Goal: Task Accomplishment & Management: Complete application form

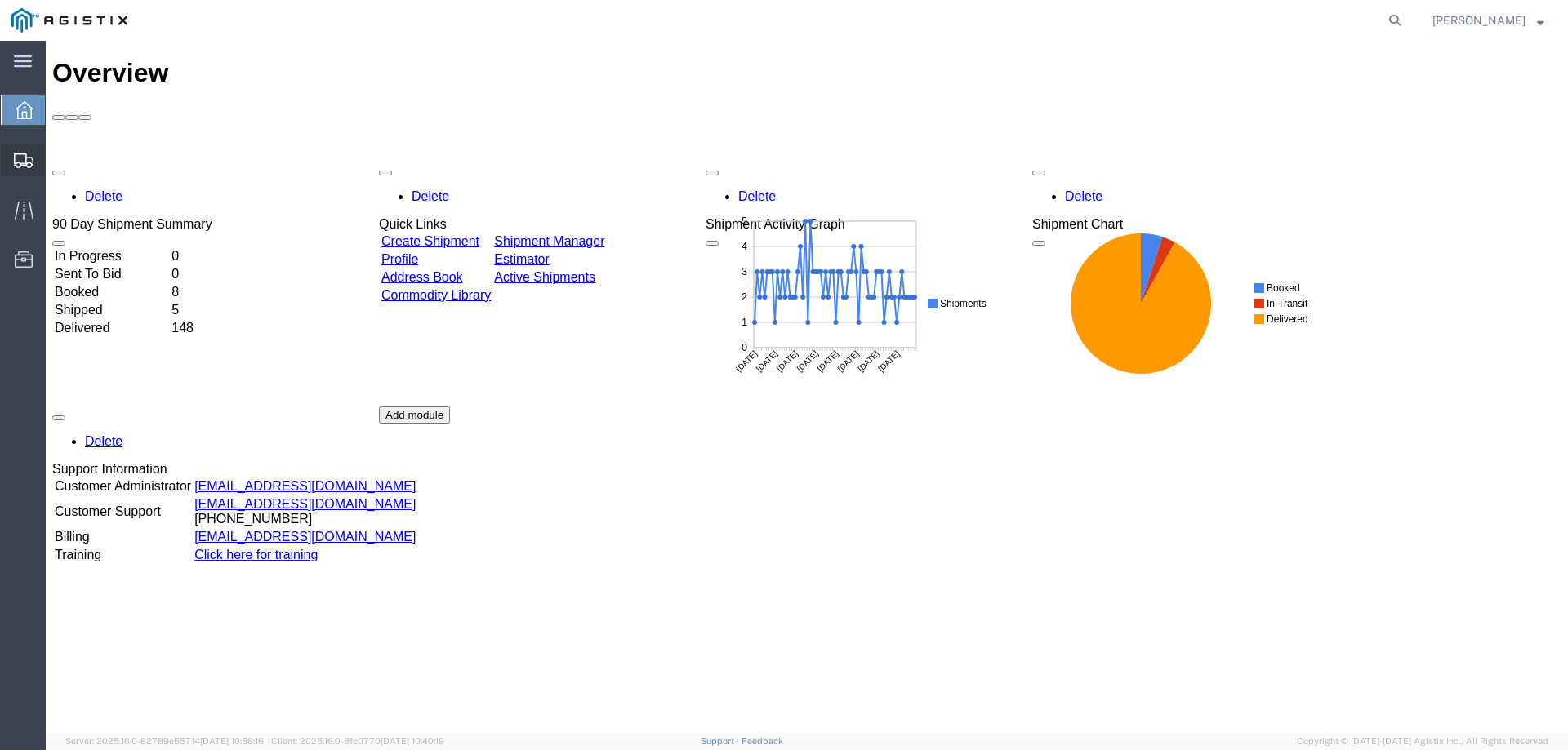
click at [0, 0] on span "Create from Template" at bounding box center [0, 0] width 0 height 0
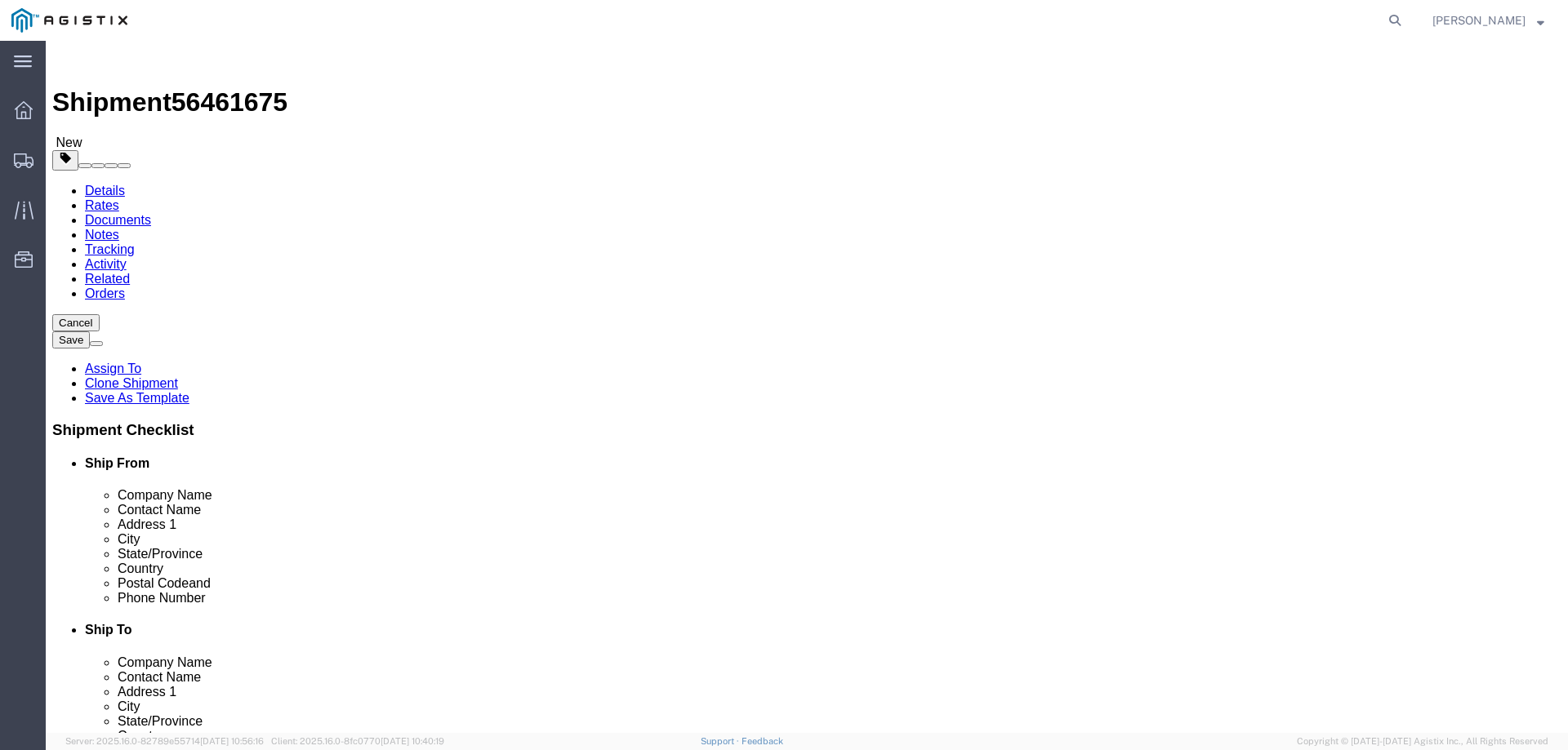
select select
select select "65511"
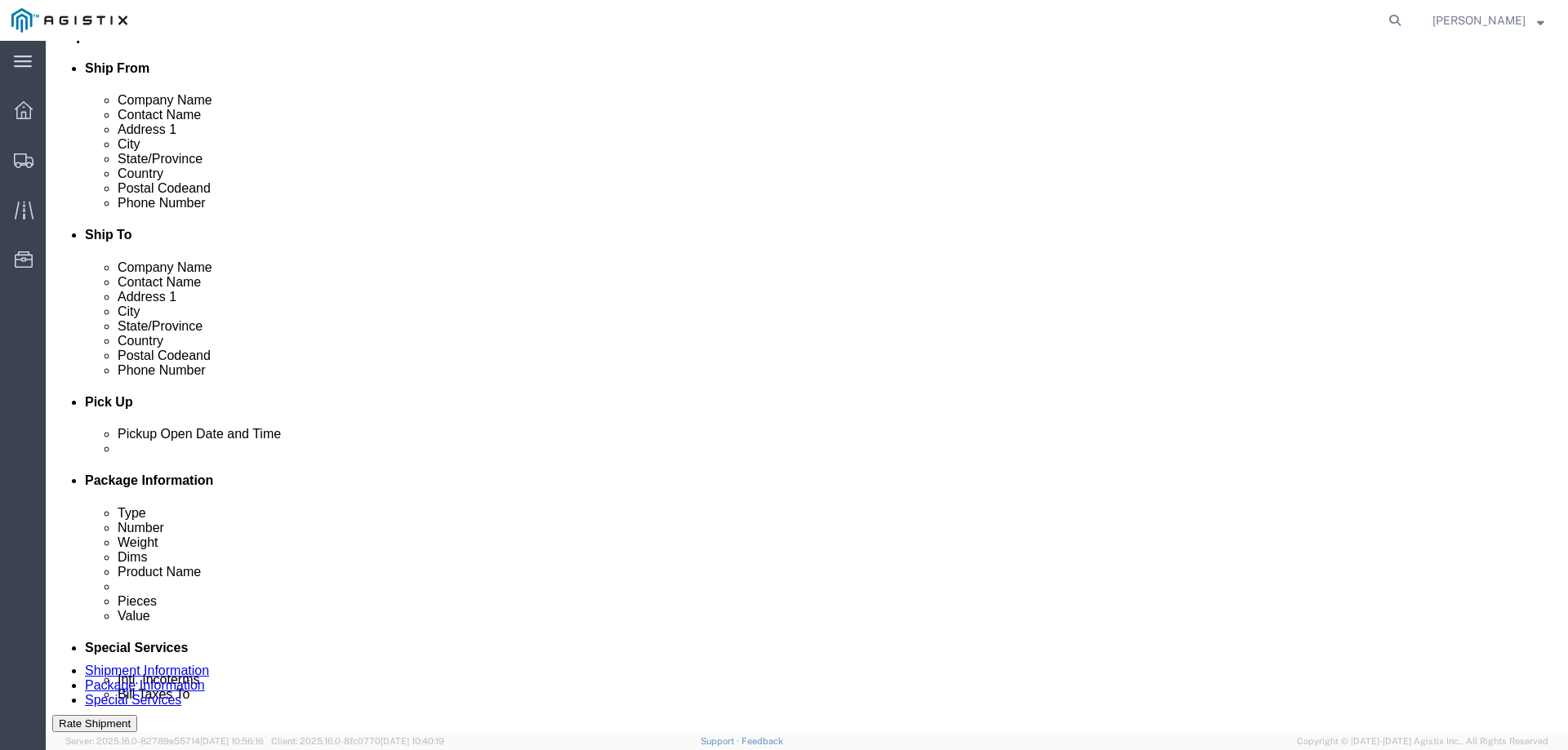
scroll to position [572, 0]
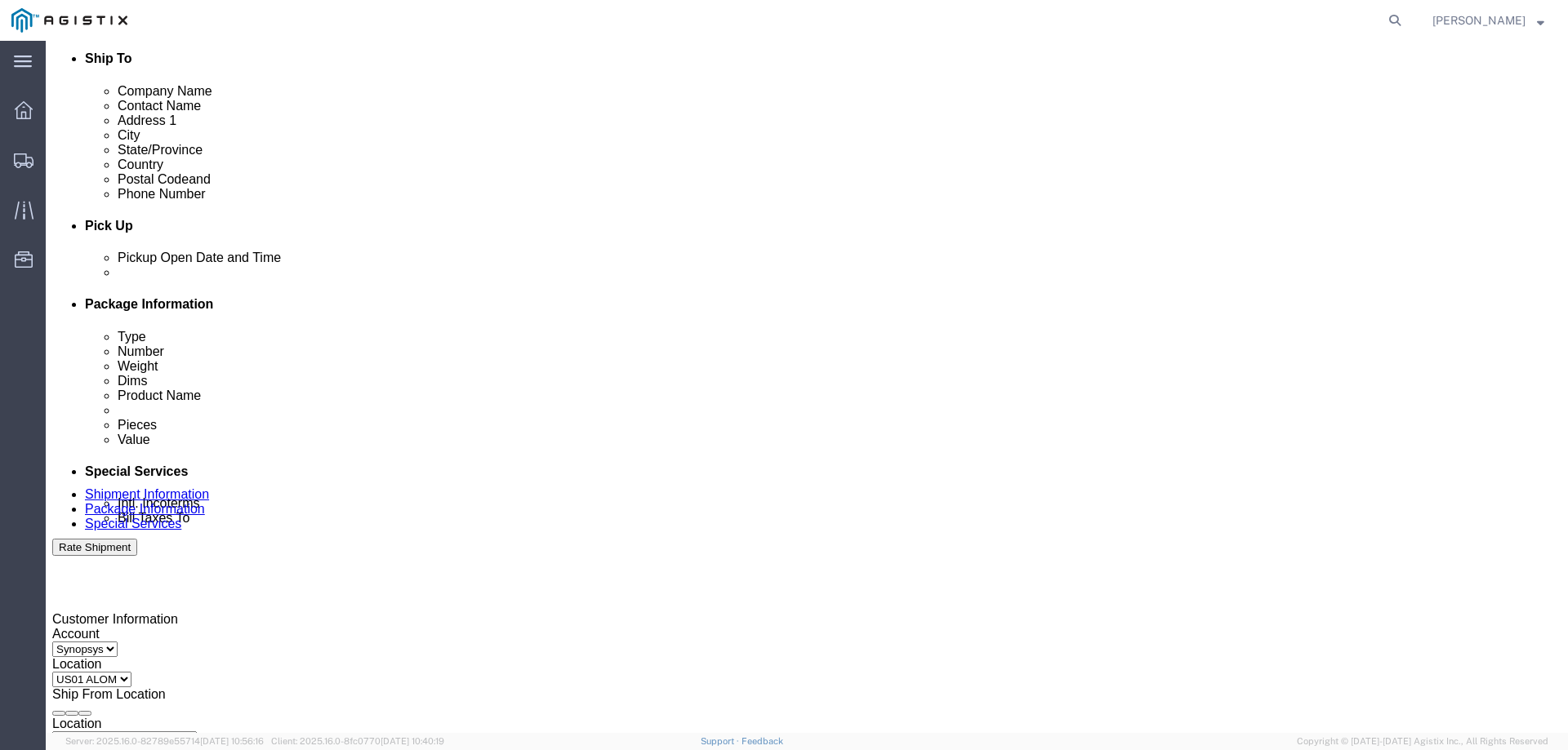
click div
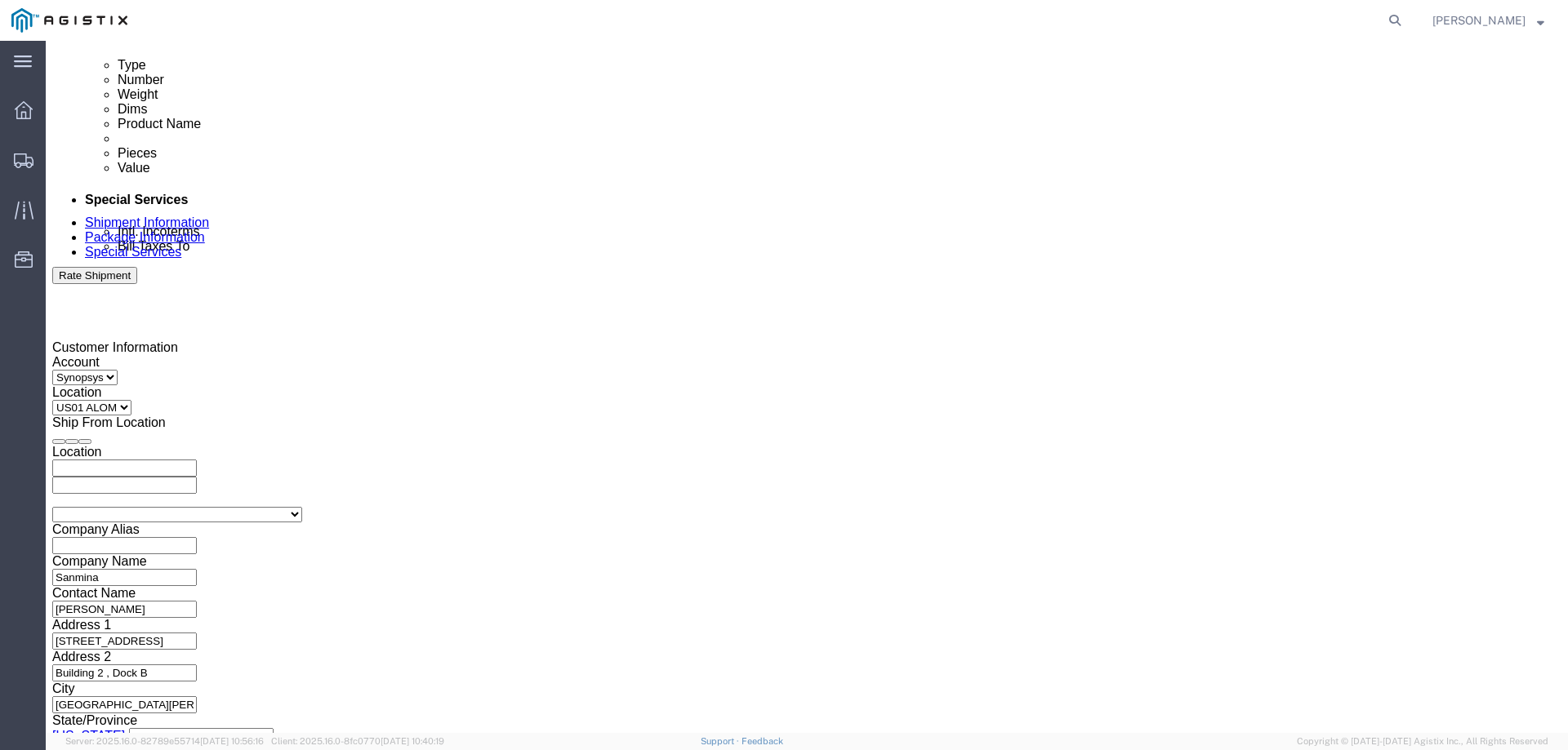
click label "Estimated Departure Date and Time"
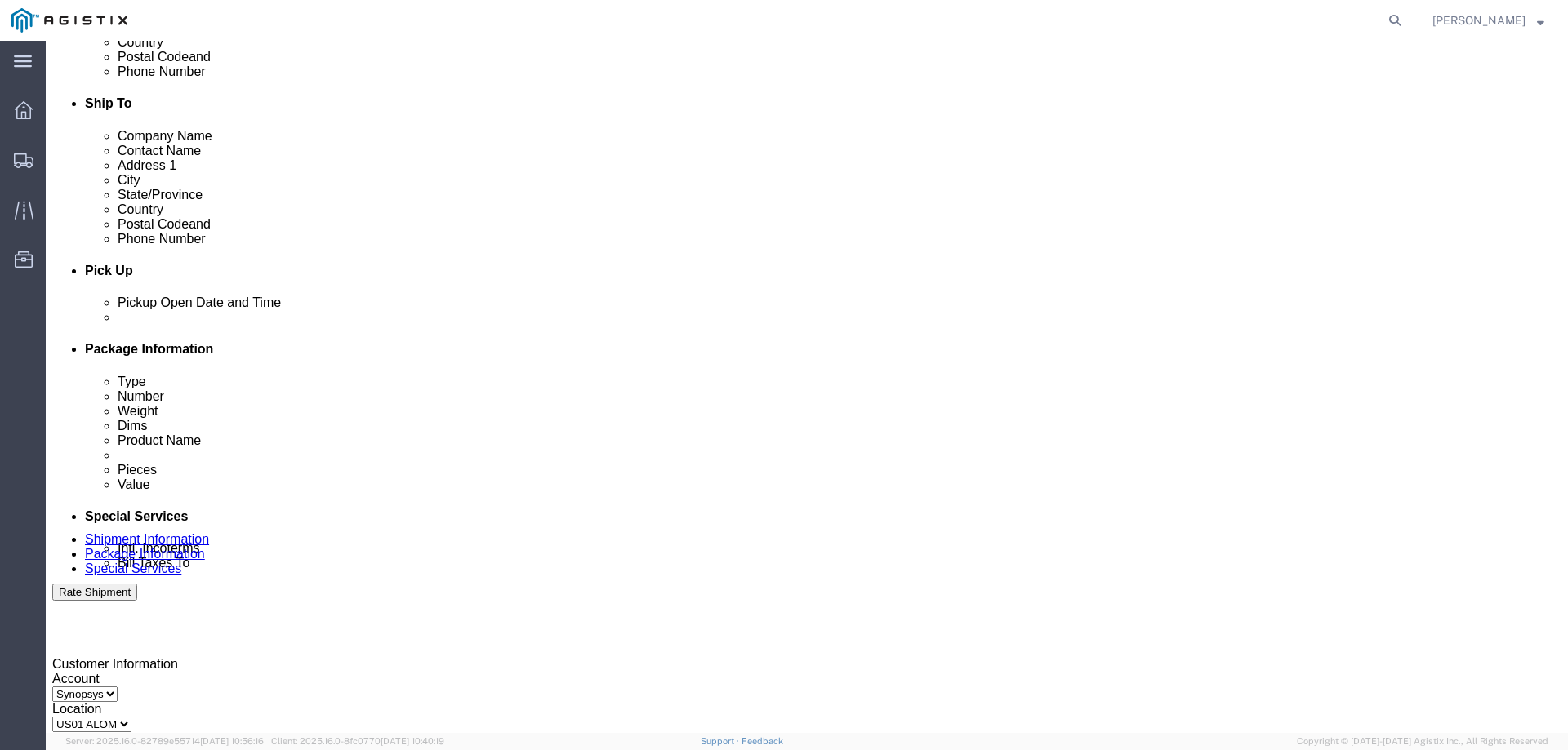
scroll to position [517, 0]
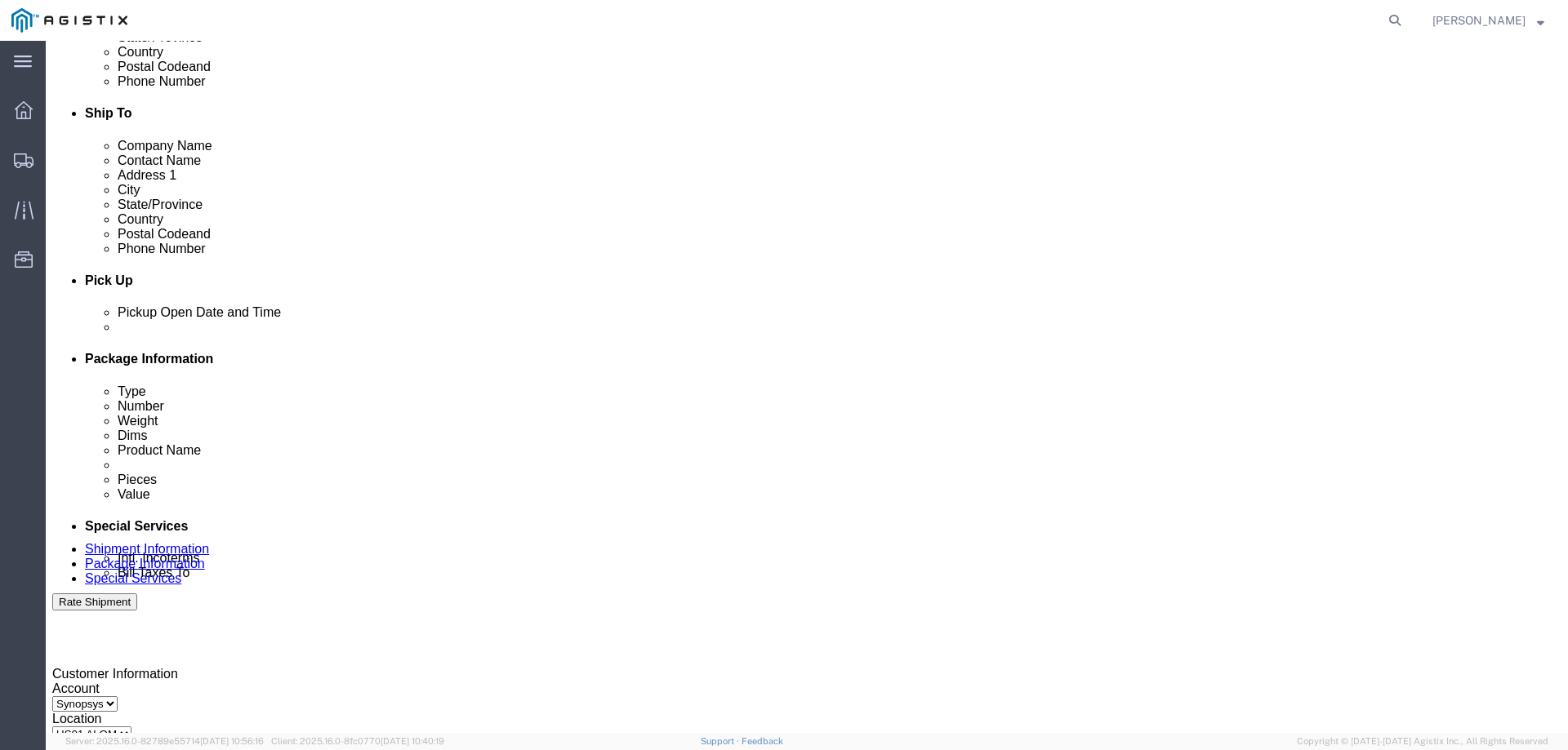
click div
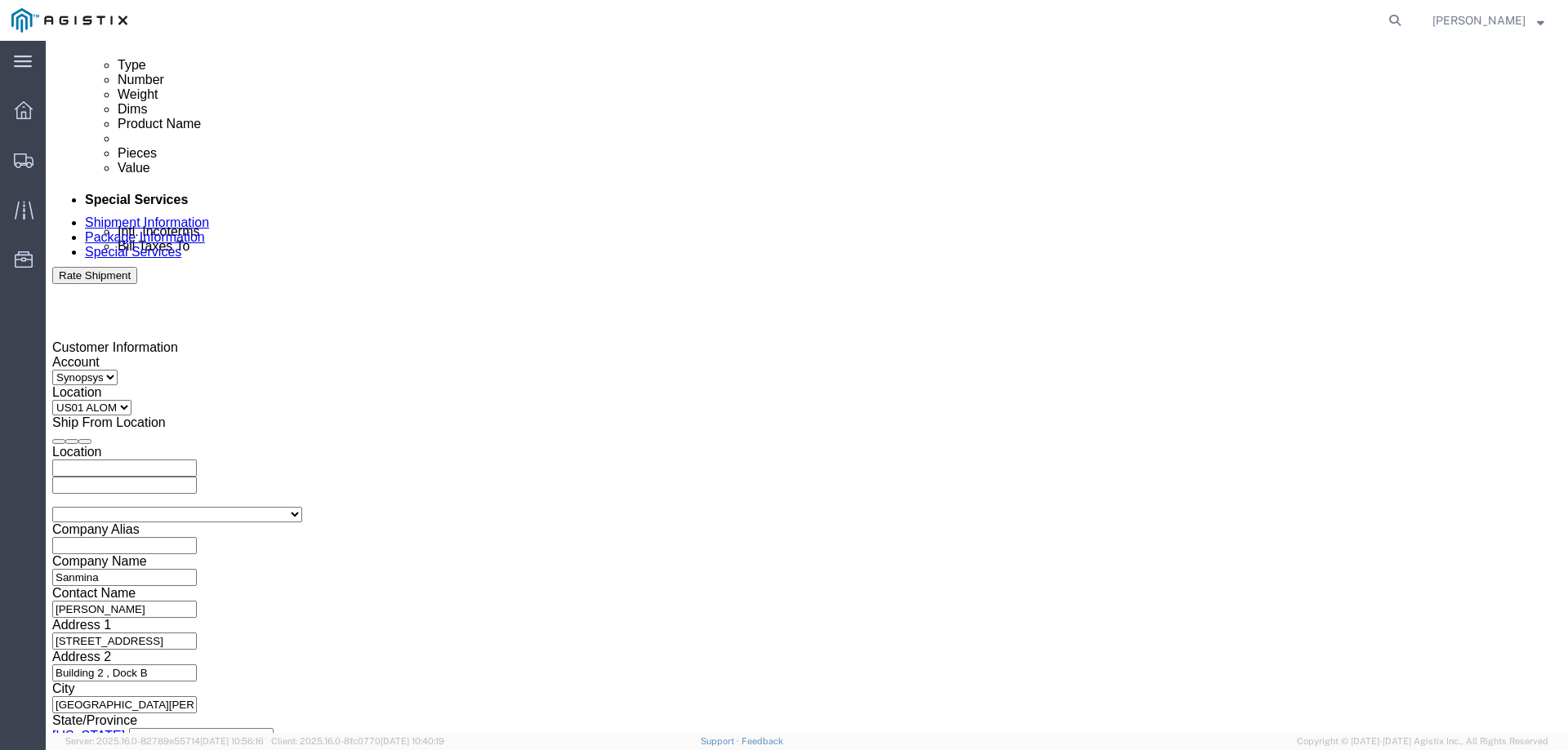
click input "3:00 PM"
type input "3:30 PM"
click div "Open Time 3:30 PM Aug 11 2025 4:00 PM - Aug 11 2025 4:00 PM Cancel Apply"
click button "Apply"
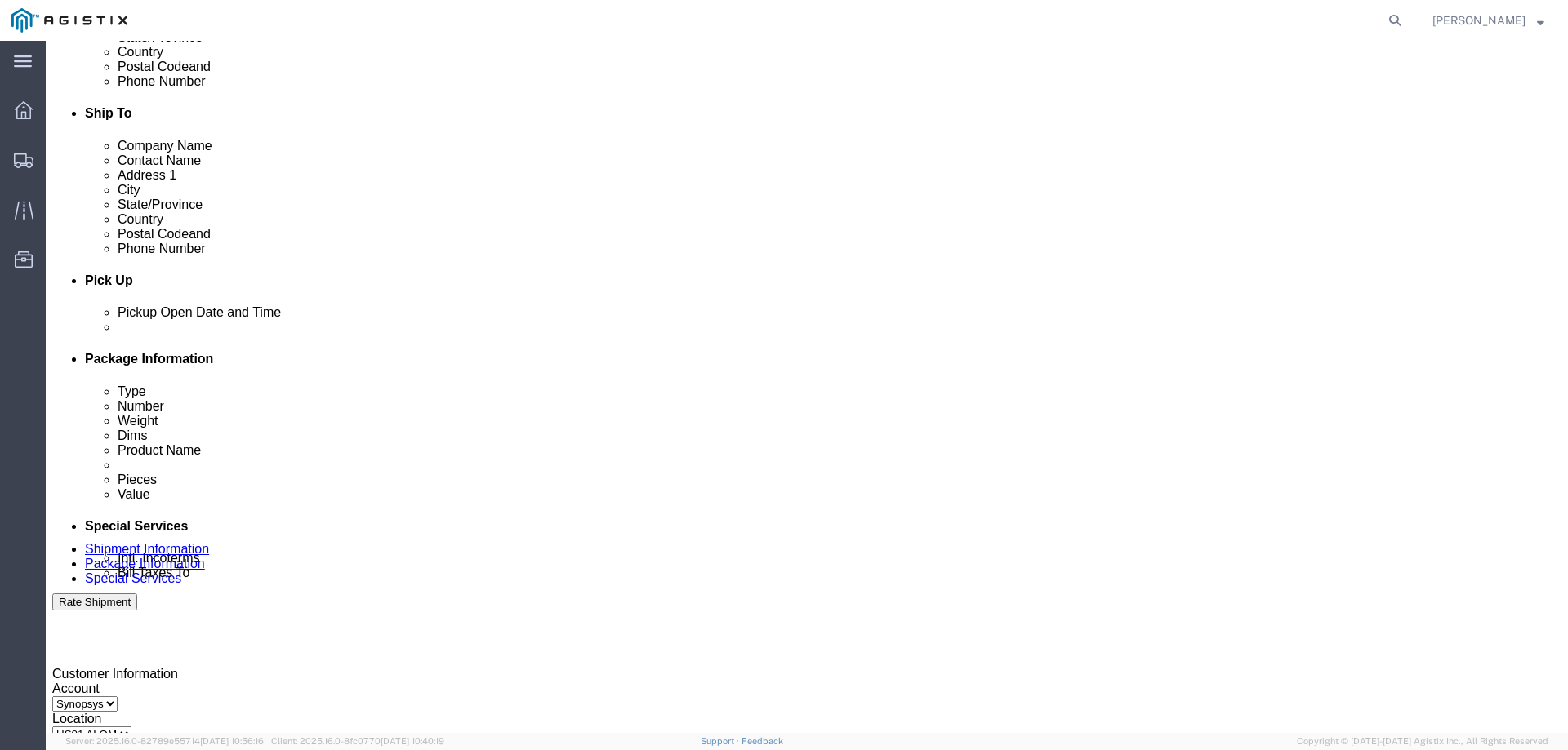
click div
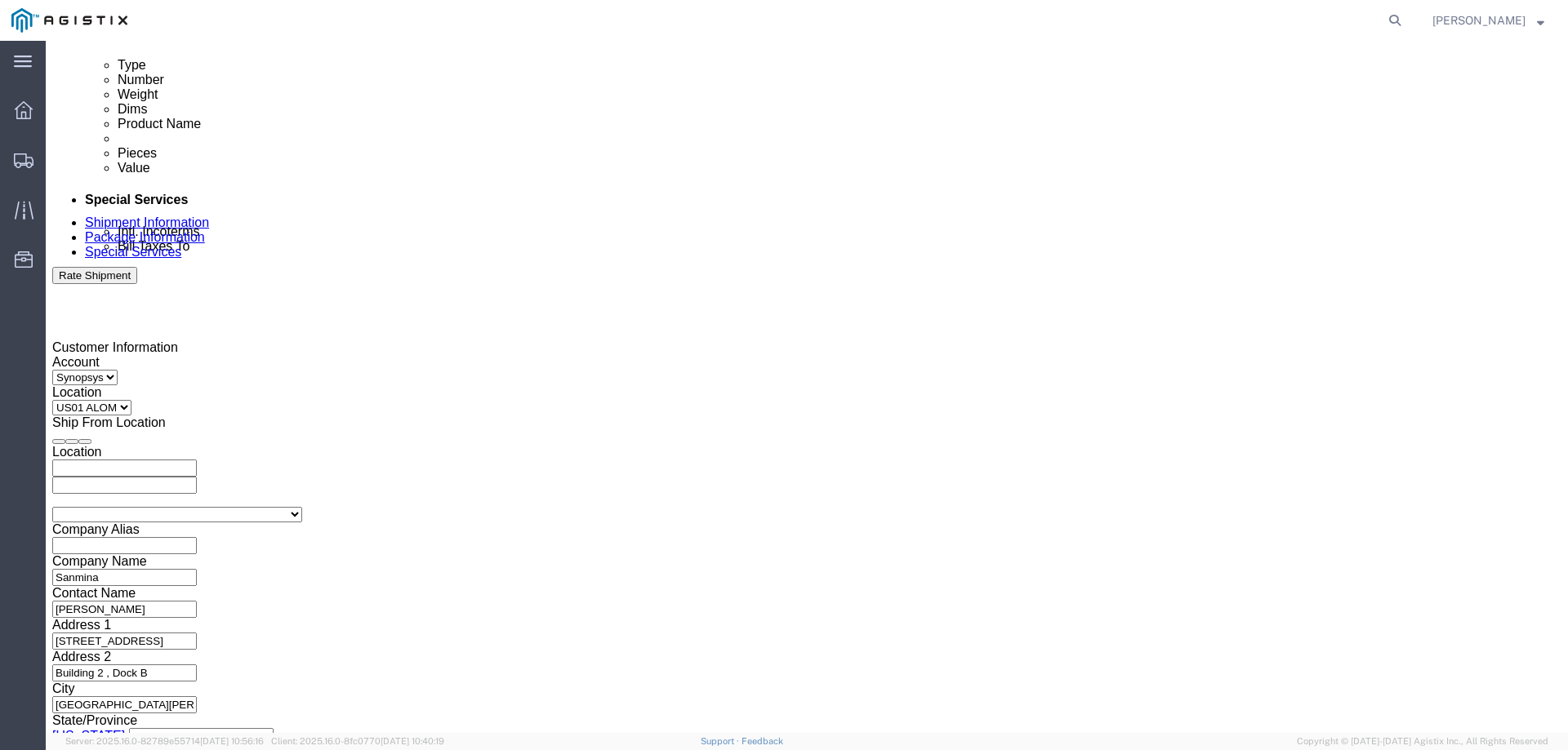
type input "4:00 PM"
click div "Close Time 4:00 PM Aug 11 2025 5:00 PM - Aug 11 2025 5:00 PM Cancel Apply"
click button "Apply"
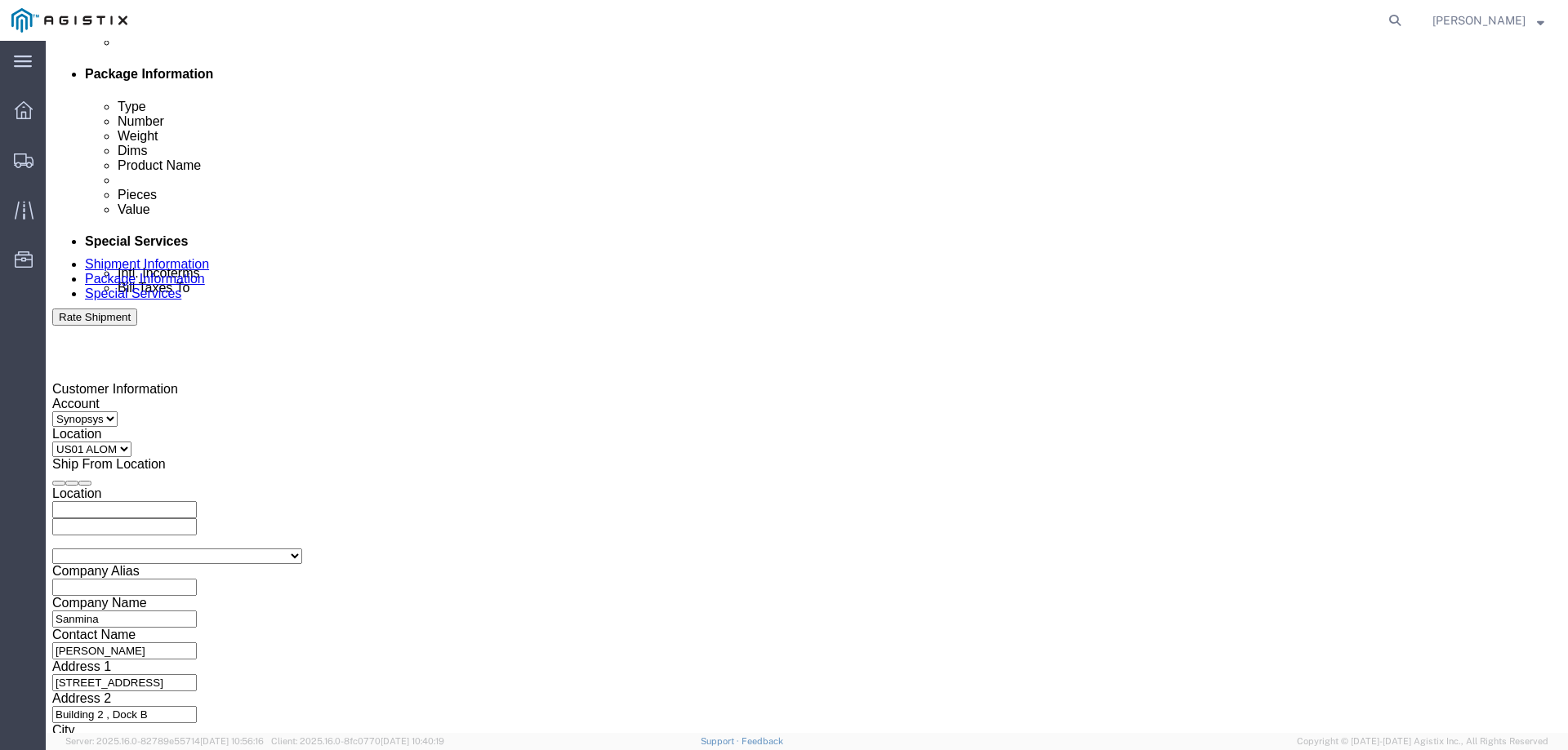
scroll to position [762, 0]
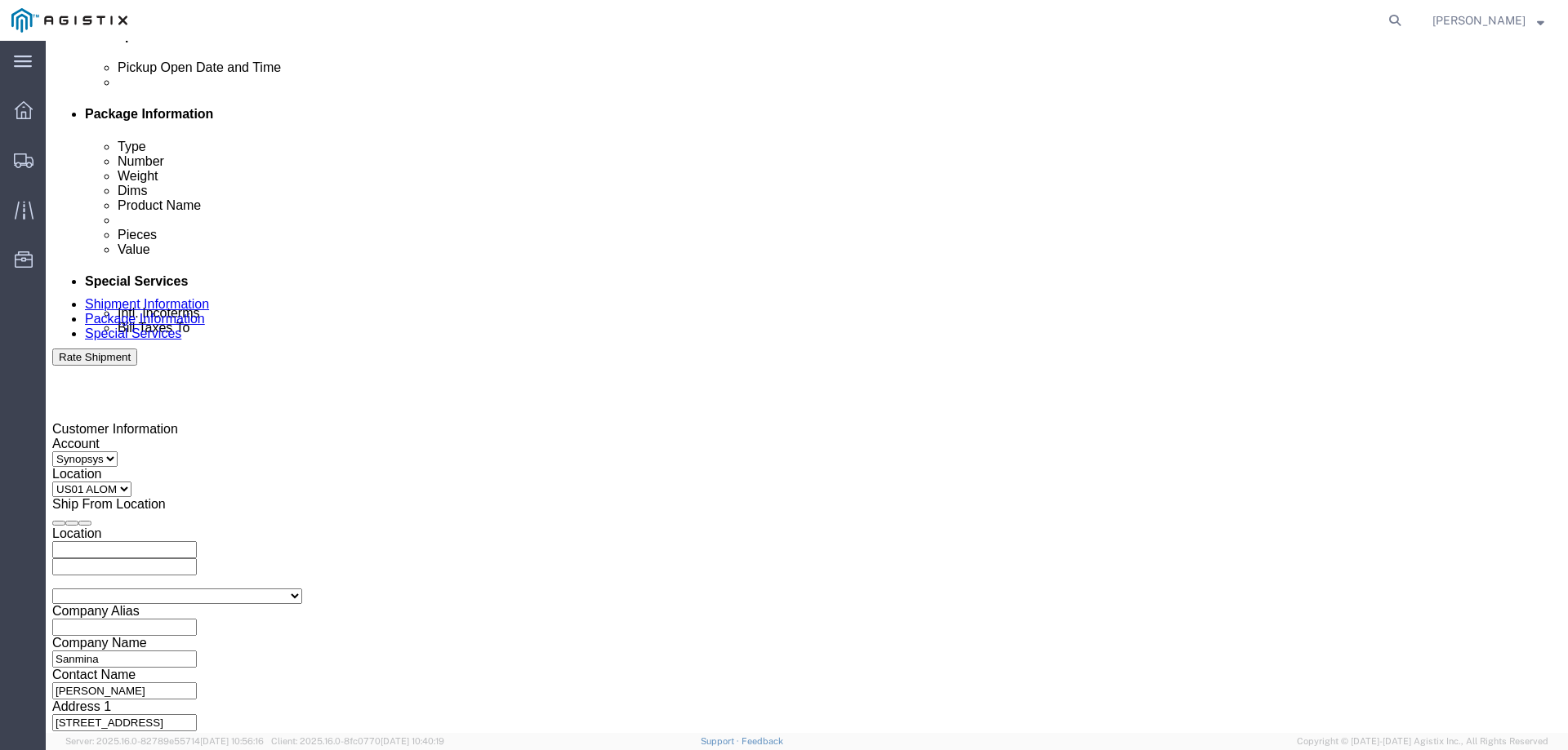
click icon "button"
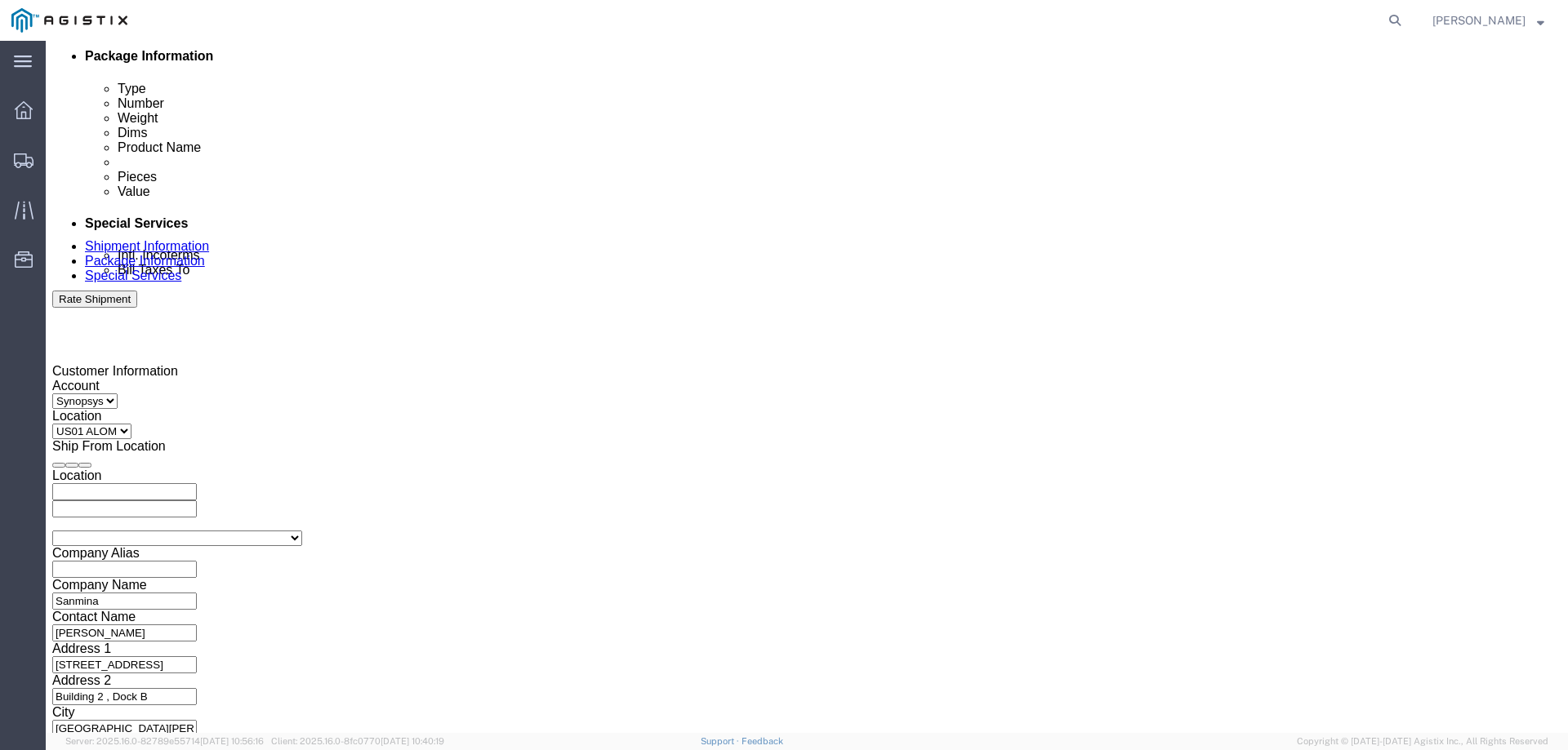
scroll to position [844, 0]
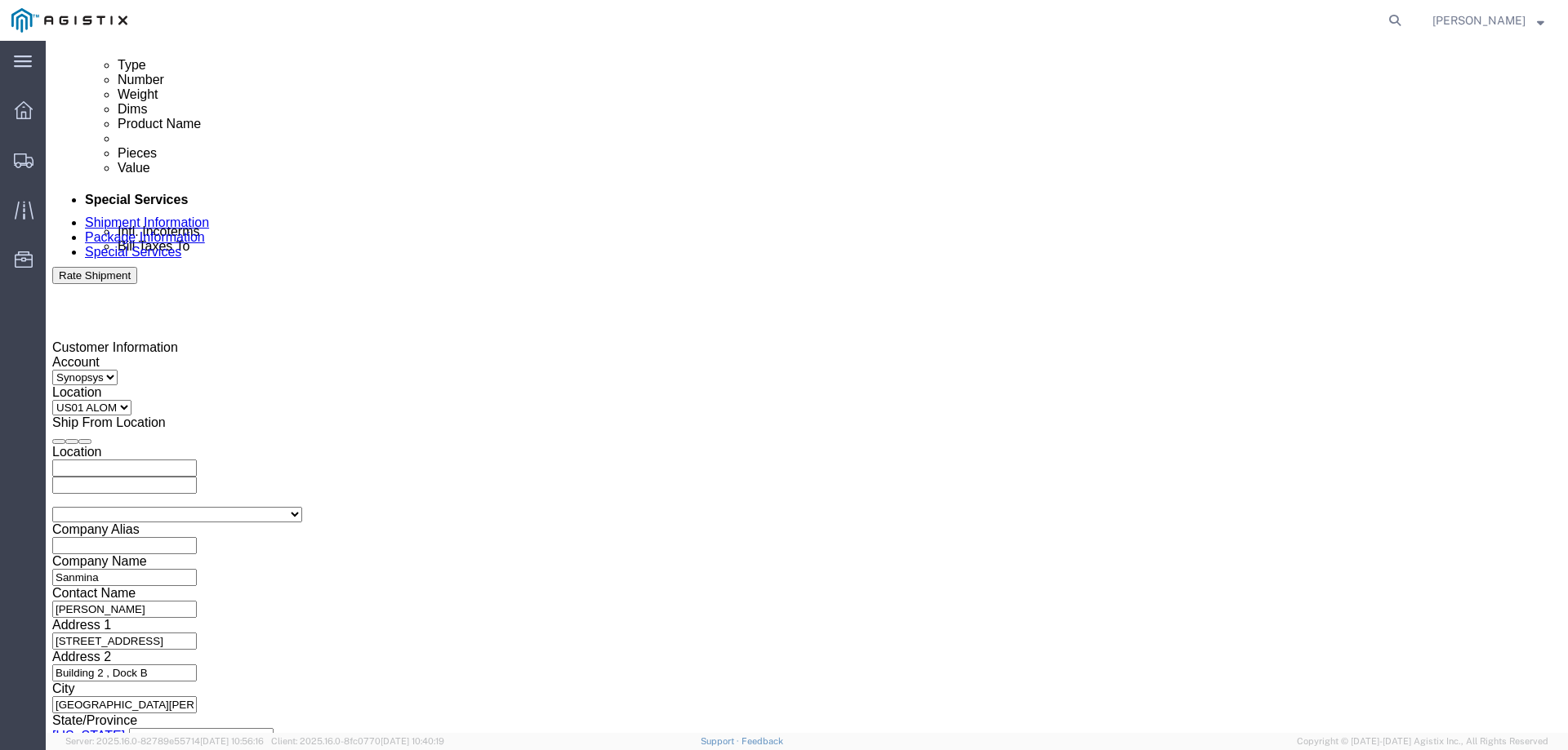
click button "Continue"
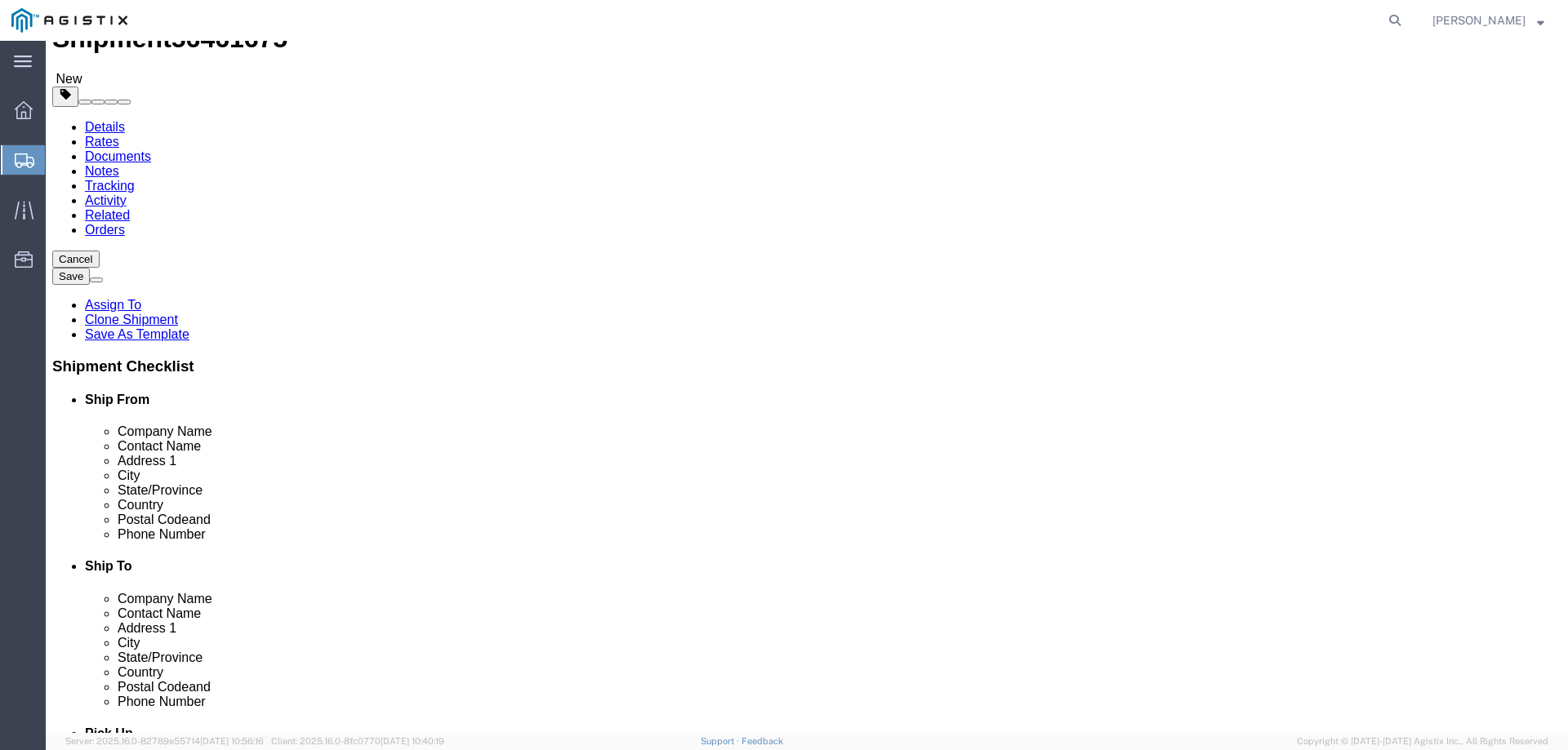
click span "button"
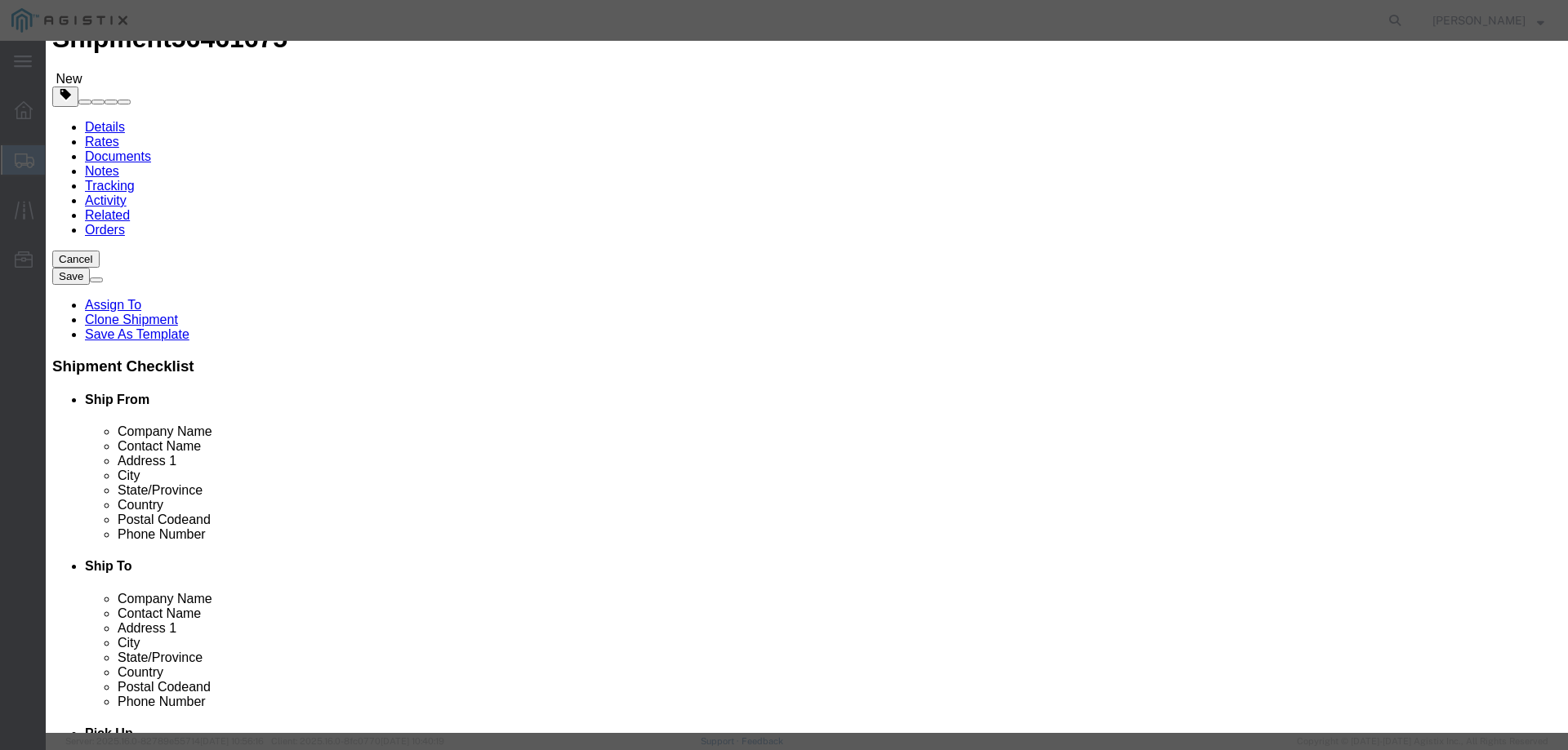
click button "Yes"
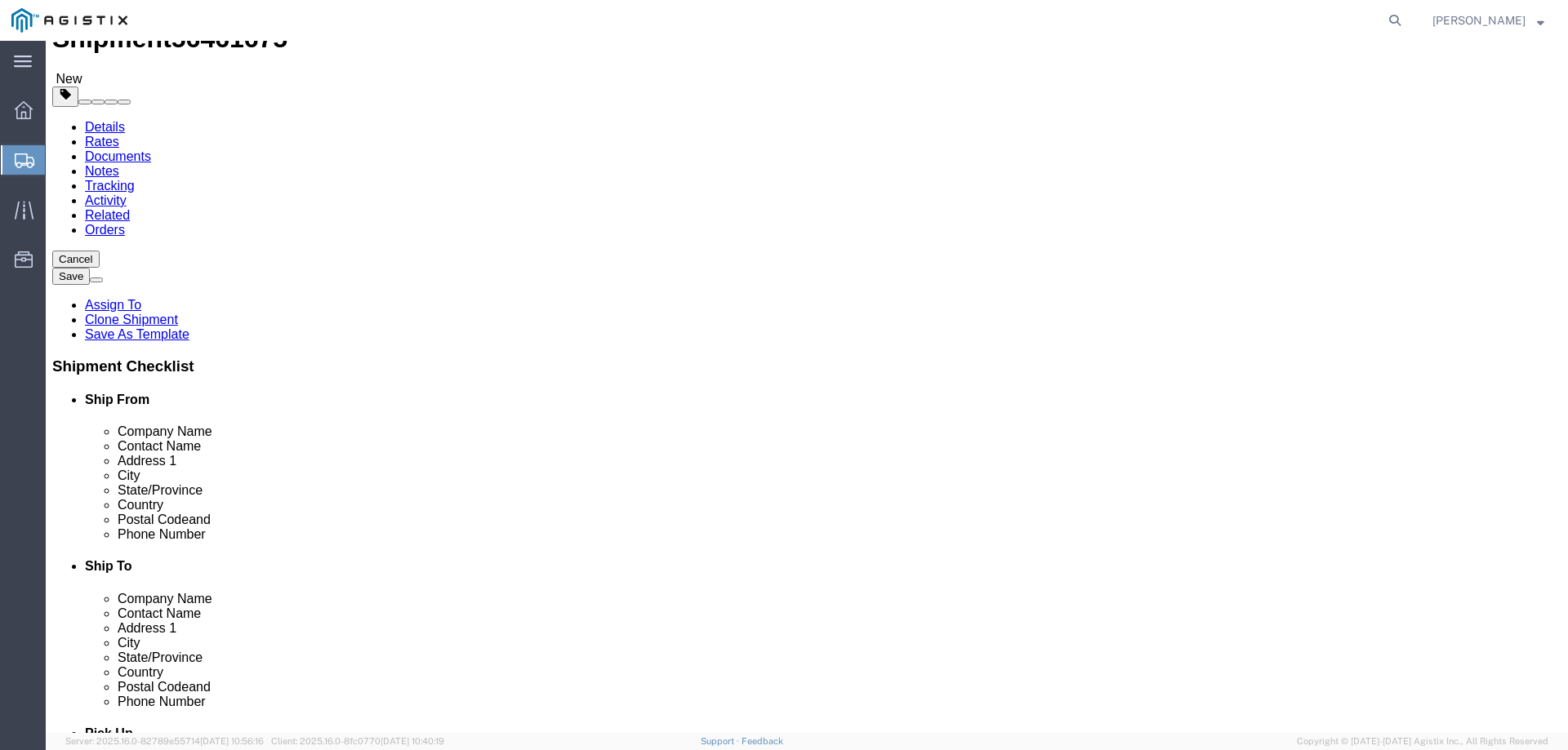
click div
select select "PSNS"
click icon
click dd "6.00 Each"
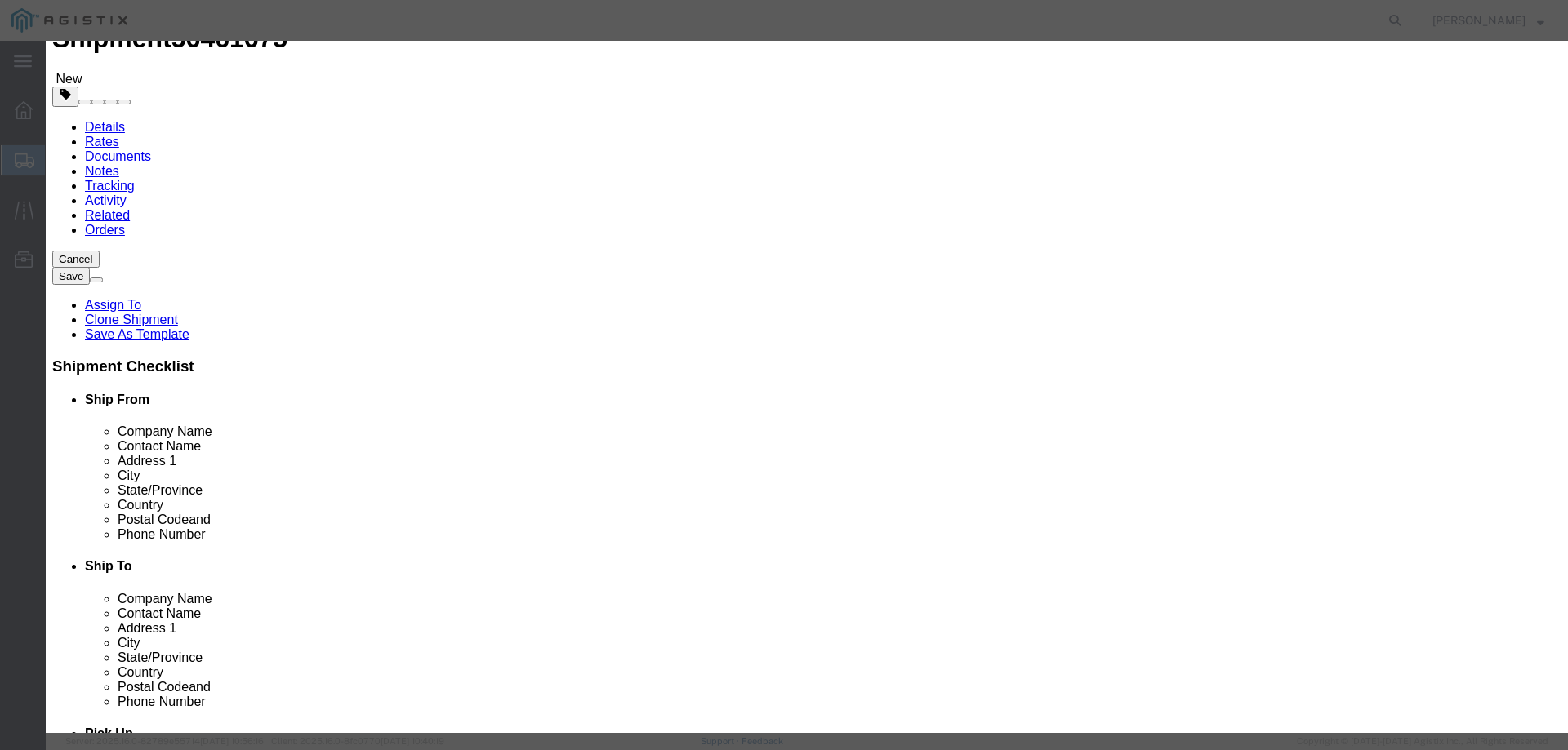
drag, startPoint x: 501, startPoint y: 163, endPoint x: 477, endPoint y: 163, distance: 24.0
click input "6.00"
type input "8"
type input "12909.36"
click textarea "PO# 3000021296, QTY# 6"
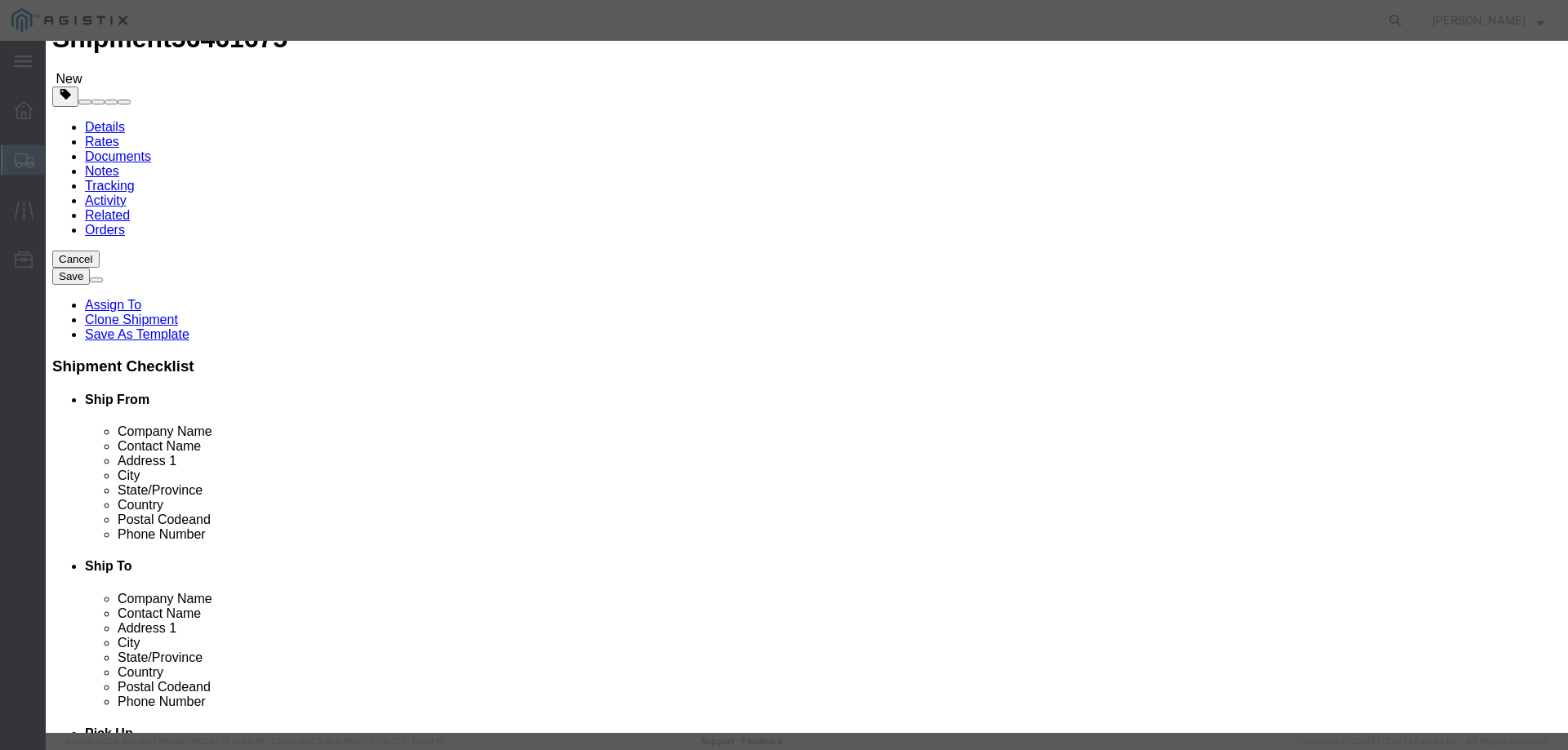
type textarea "PO# 3000021296, QTY# 8"
click button "Save & Close"
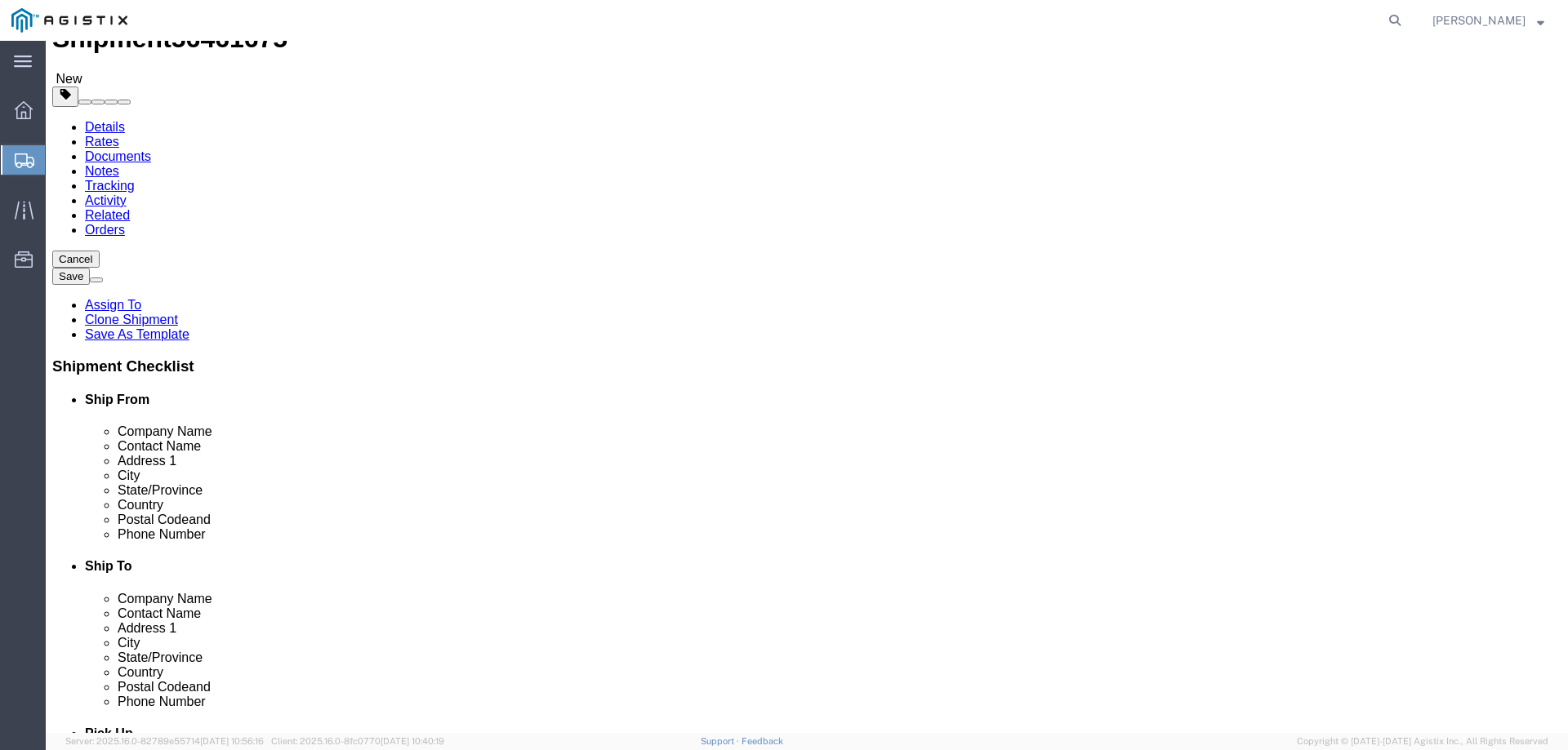
click div "1 x Pallet(s) Standard (Not Stackable) Package Type Select Bale(s) Basket(s) Bo…"
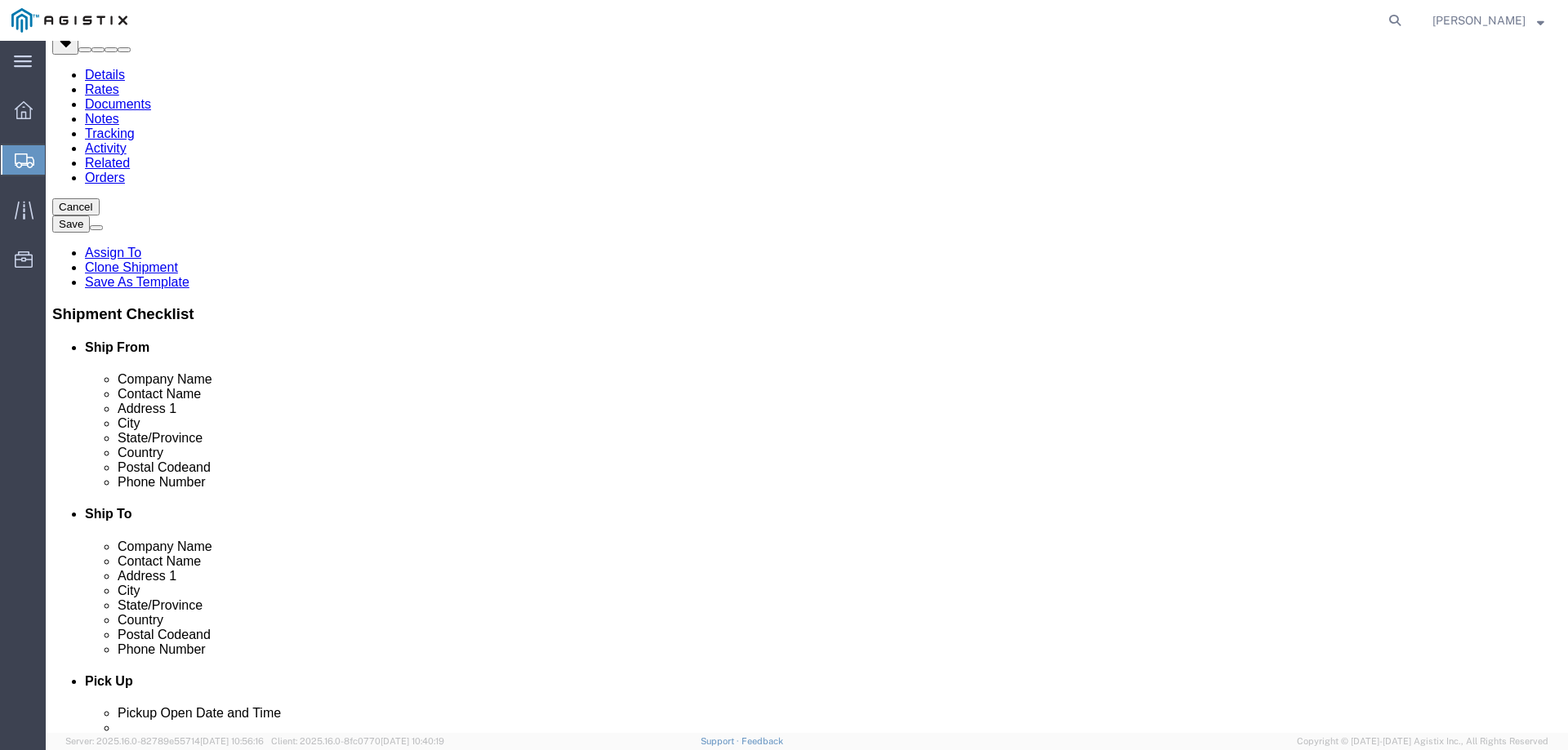
scroll to position [145, 0]
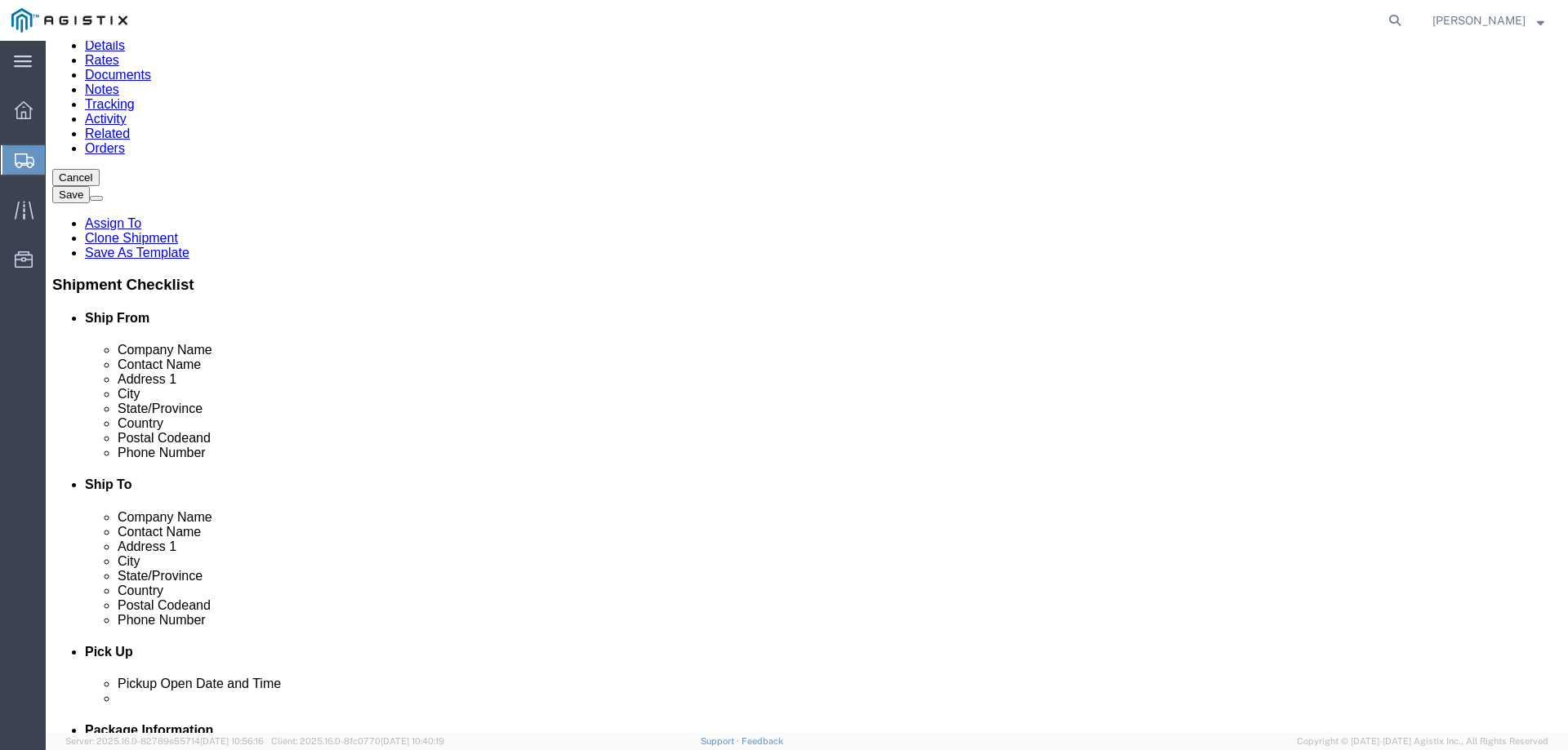
click div "Pieces: 10.00 Each Total value: 19805.30 USD"
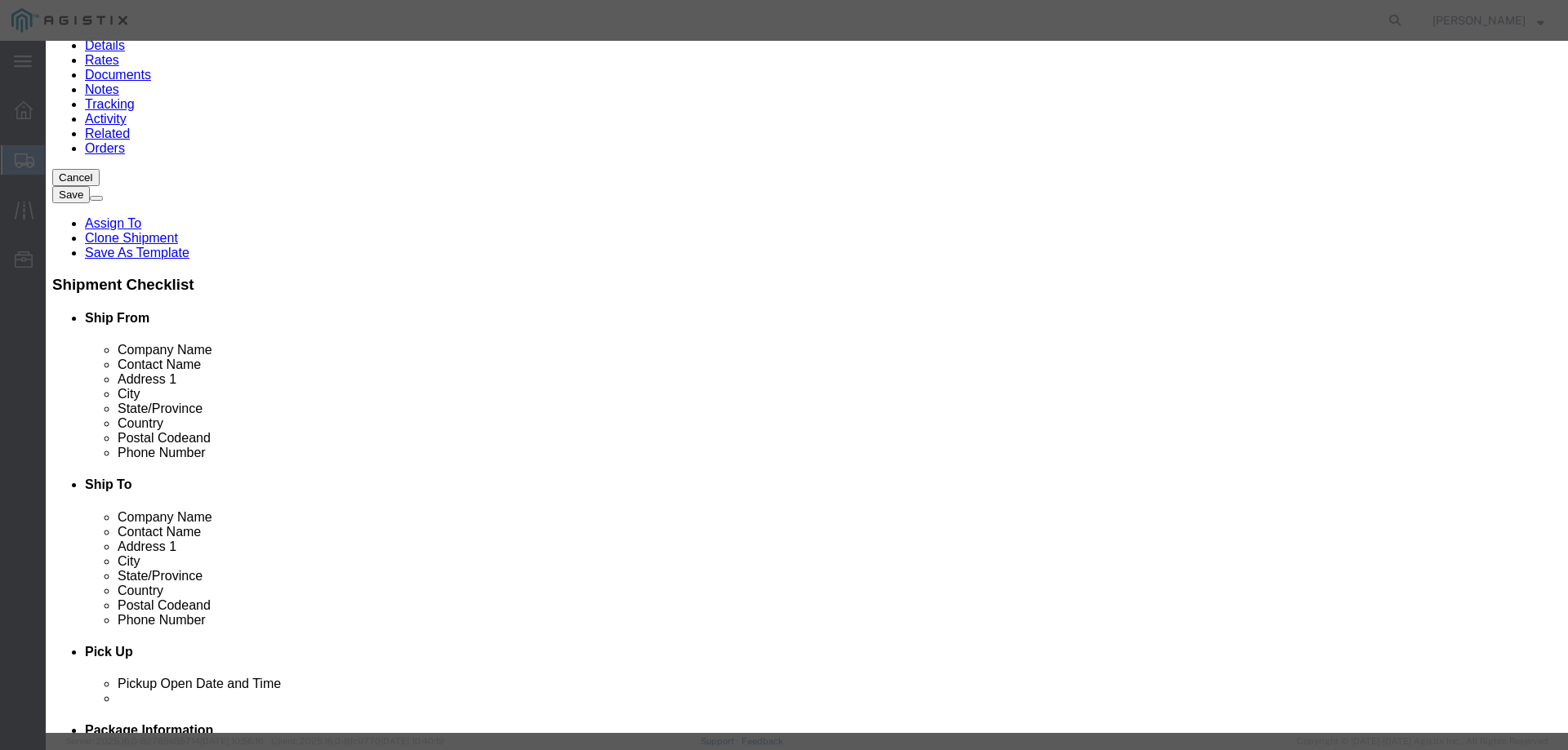
drag, startPoint x: 518, startPoint y: 161, endPoint x: 450, endPoint y: 163, distance: 68.0
click div "Pieces 10.00 Select Bag Barrels 100Board Feet Bottle Box Blister Pack Carats Ca…"
type input "8"
type input "15844.24"
click textarea "PO# 3000021115, QTY: 10"
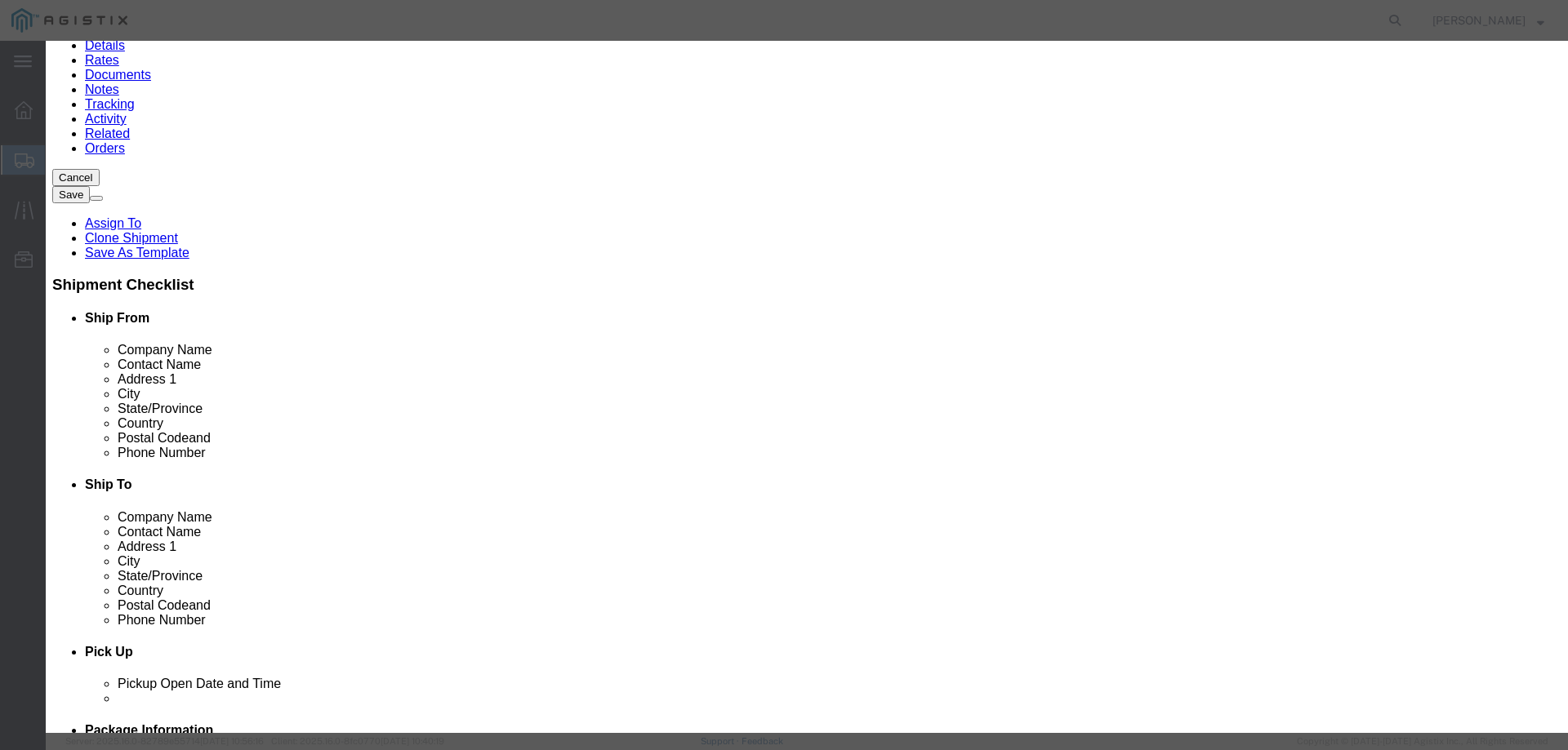
type textarea "PO# 3000021115, QTY: 8"
click button "Save & Close"
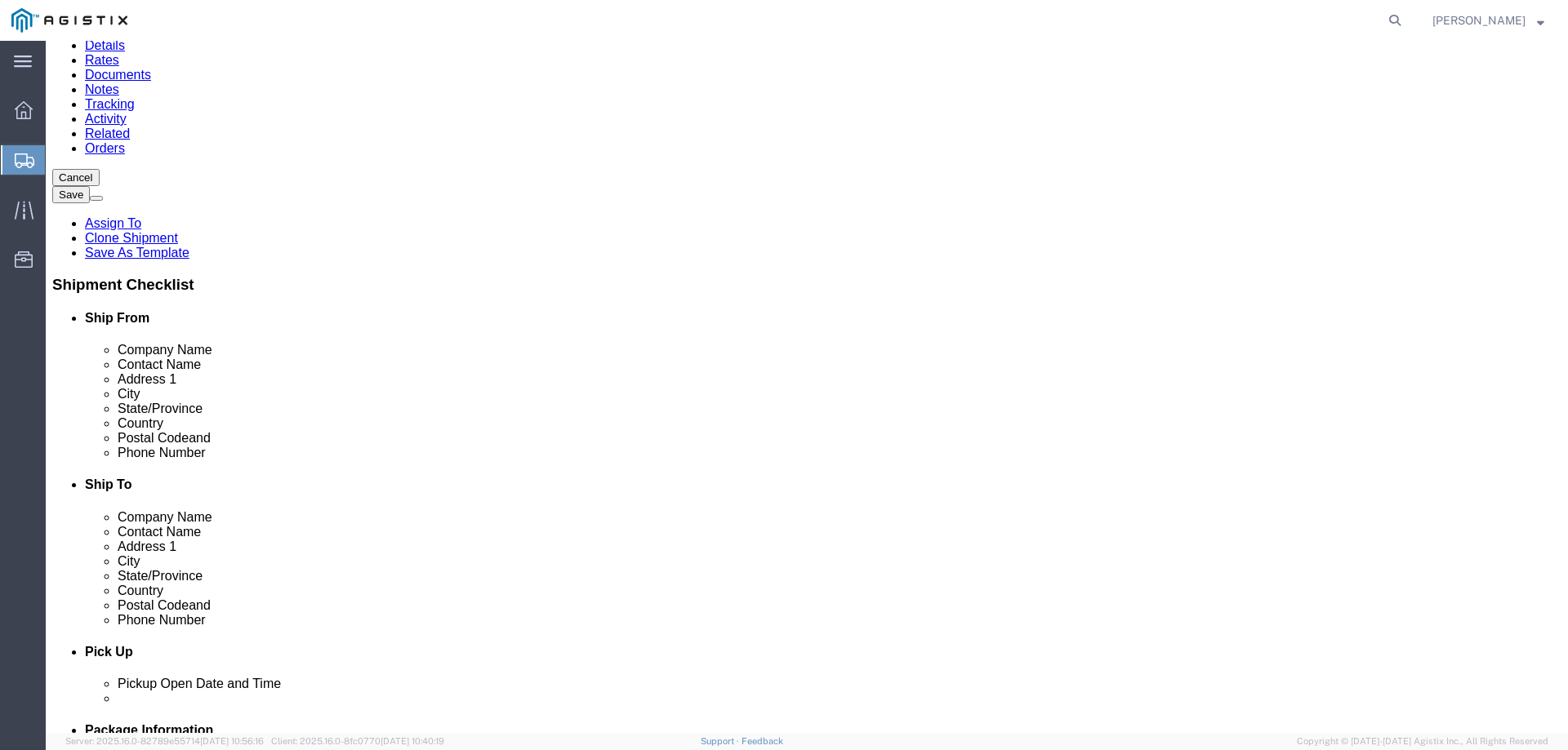
click input "350.00"
type input "400"
click input "50.00"
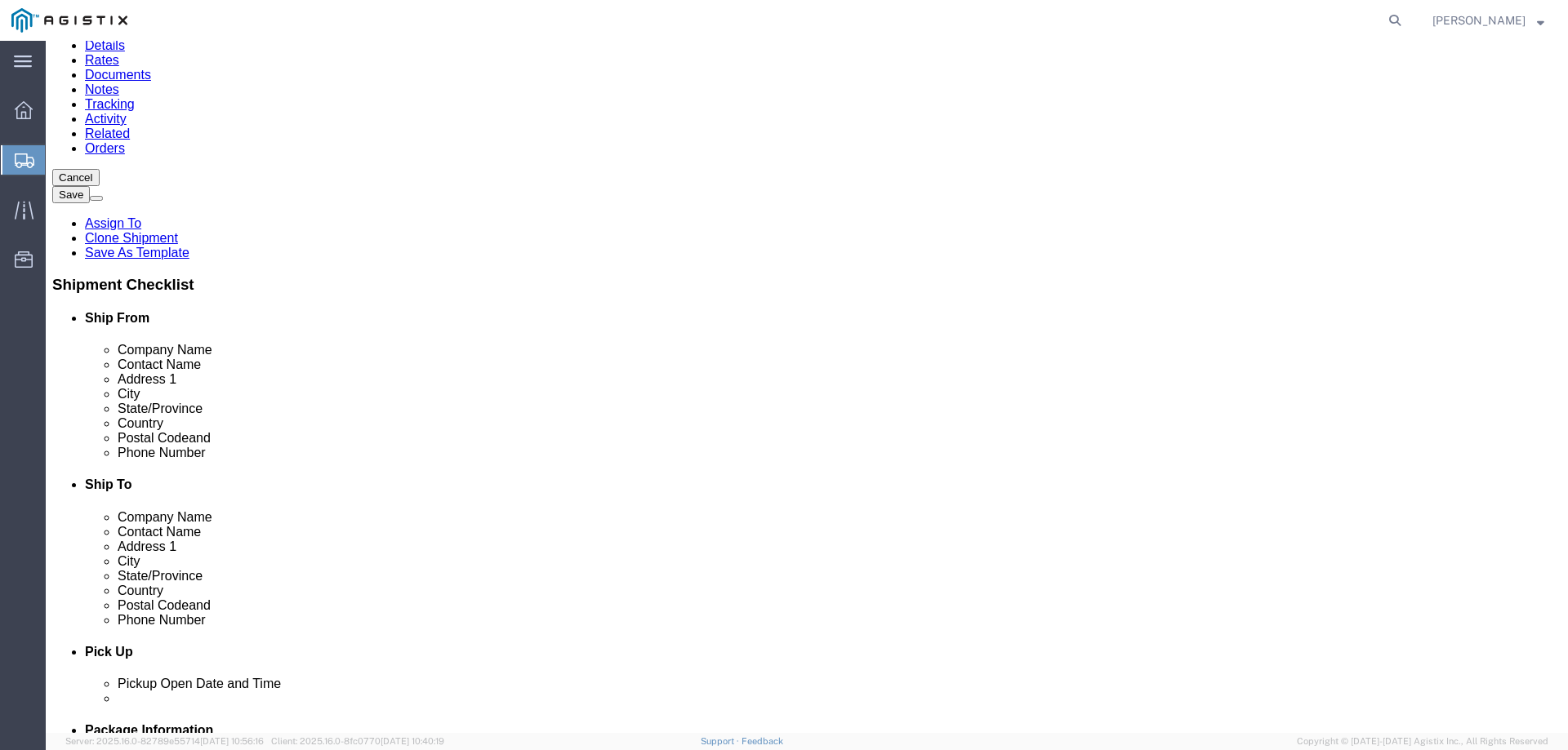
type input "60"
click div "400 Select kgs lbs"
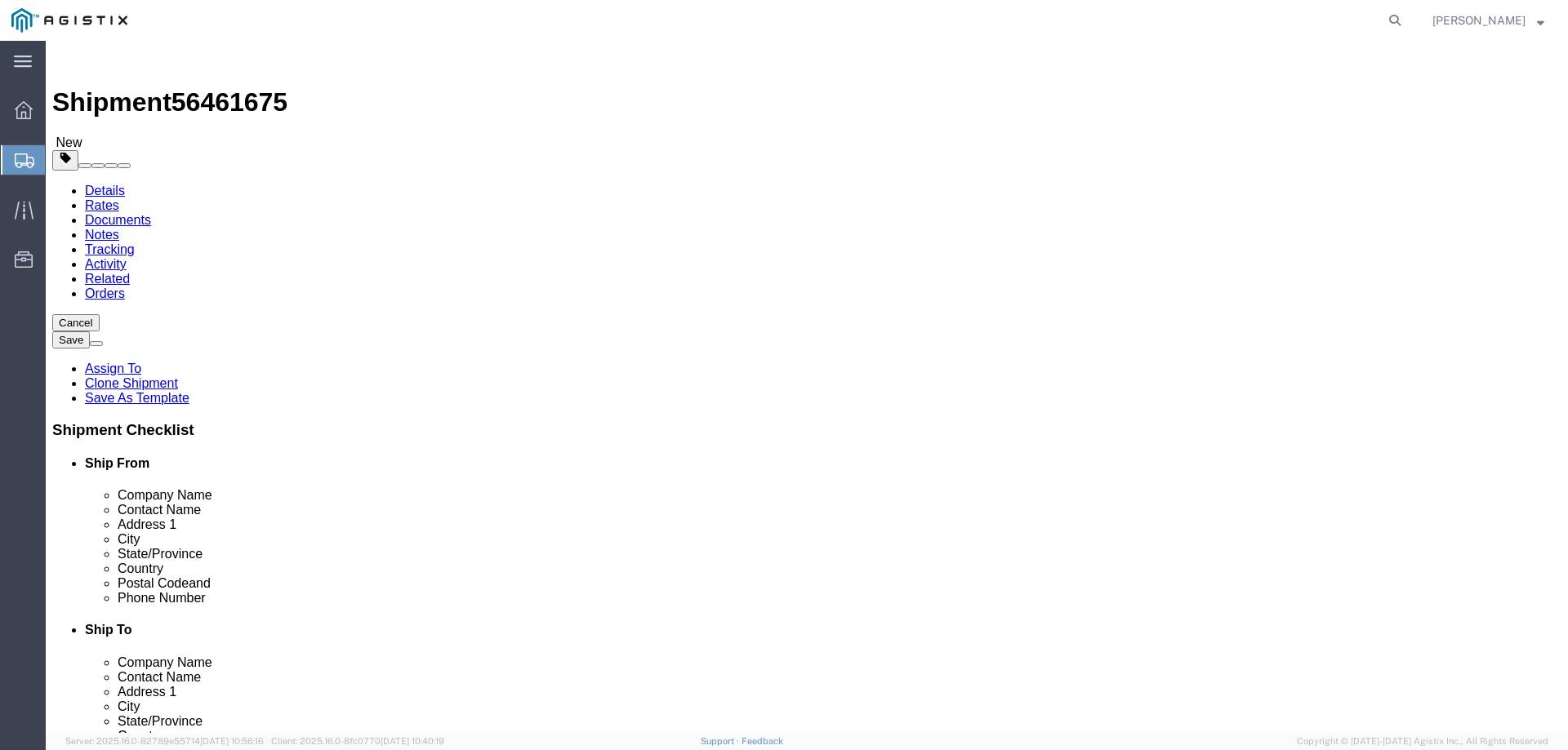
scroll to position [158, 0]
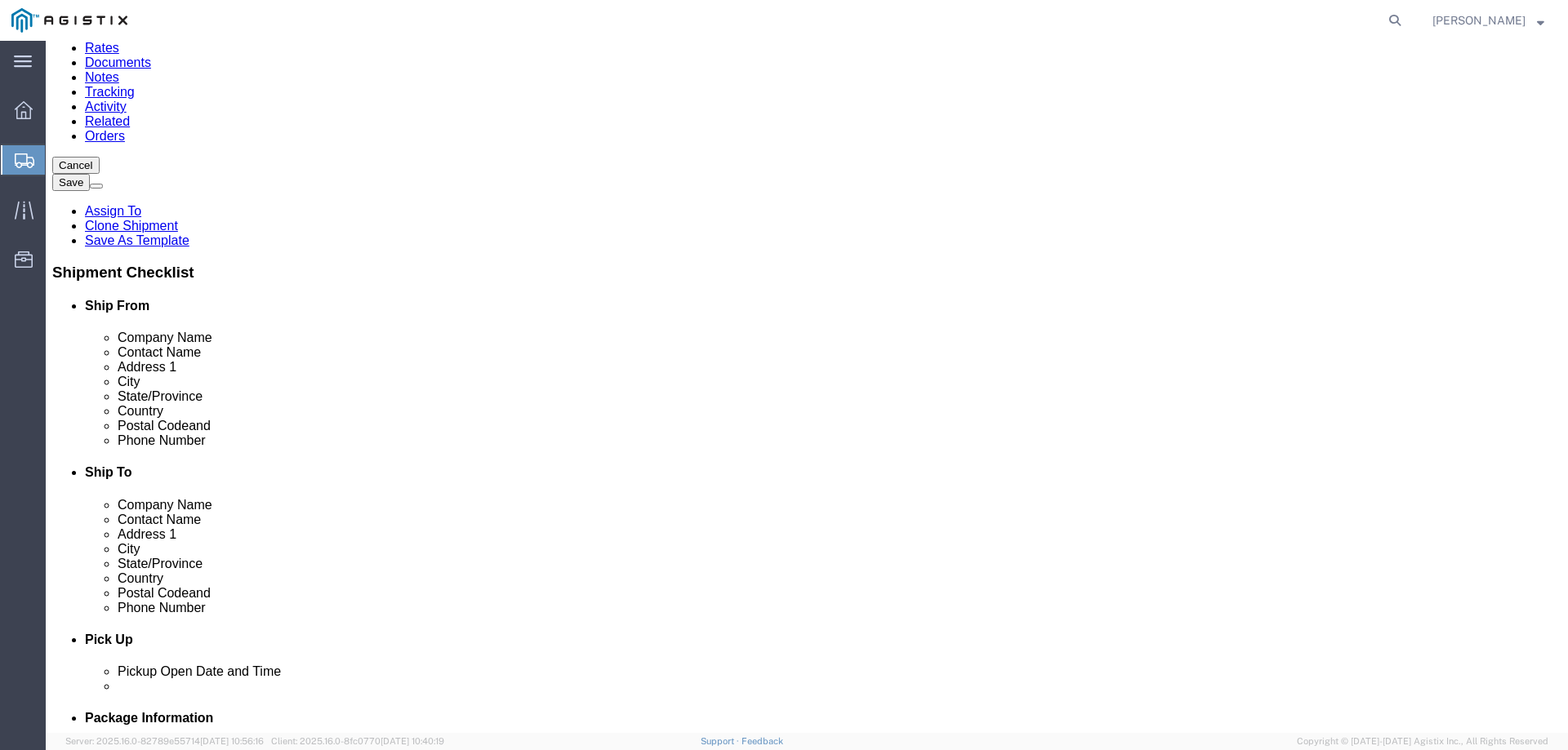
click button "Continue"
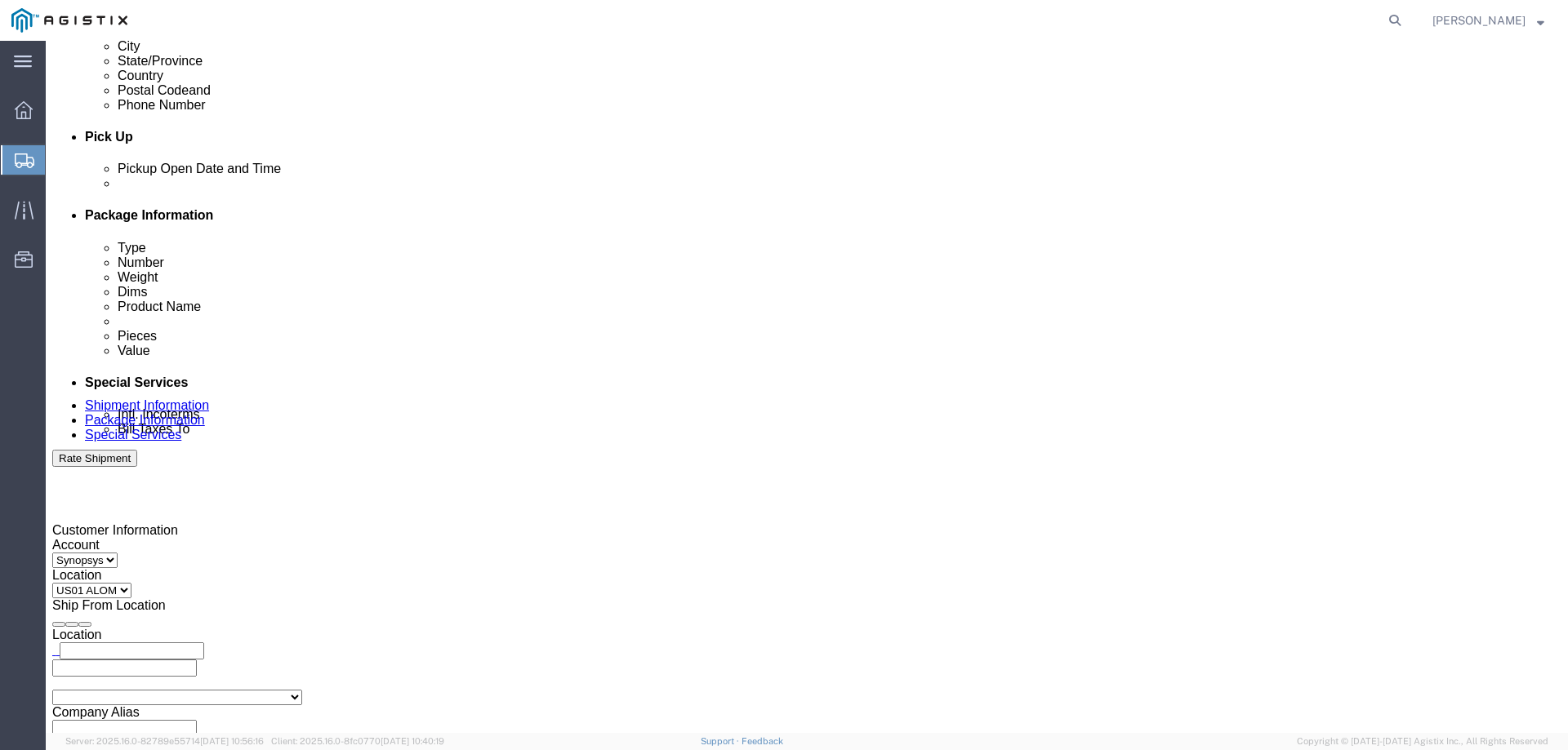
scroll to position [644, 0]
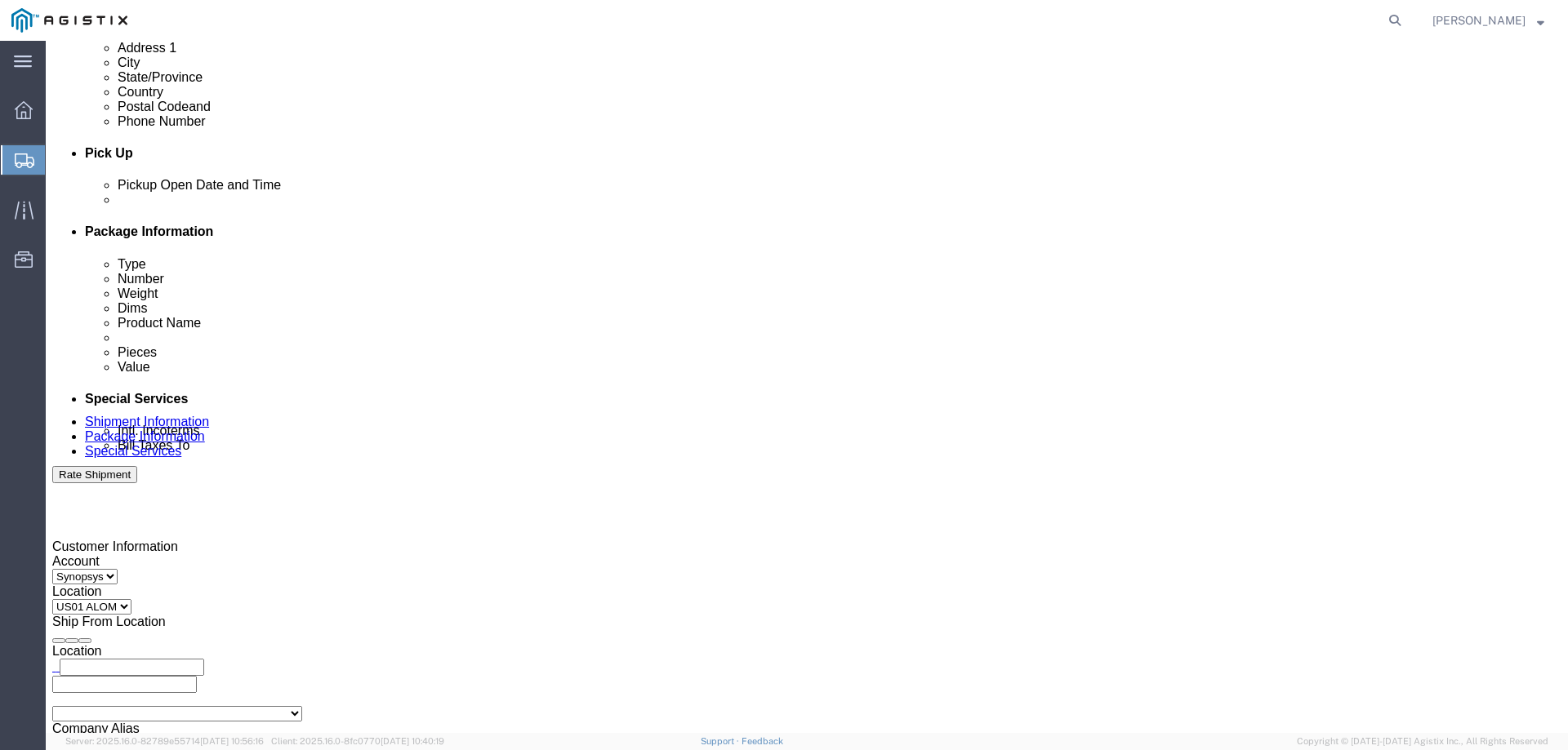
drag, startPoint x: 227, startPoint y: 11, endPoint x: 138, endPoint y: 18, distance: 89.3
click div "Shipment 56461675 New"
copy span "56461675"
drag, startPoint x: 1069, startPoint y: 571, endPoint x: 1004, endPoint y: 570, distance: 65.0
click textarea "Hello Team. Please process Shipment 56377159 2 Pallets in shipment."
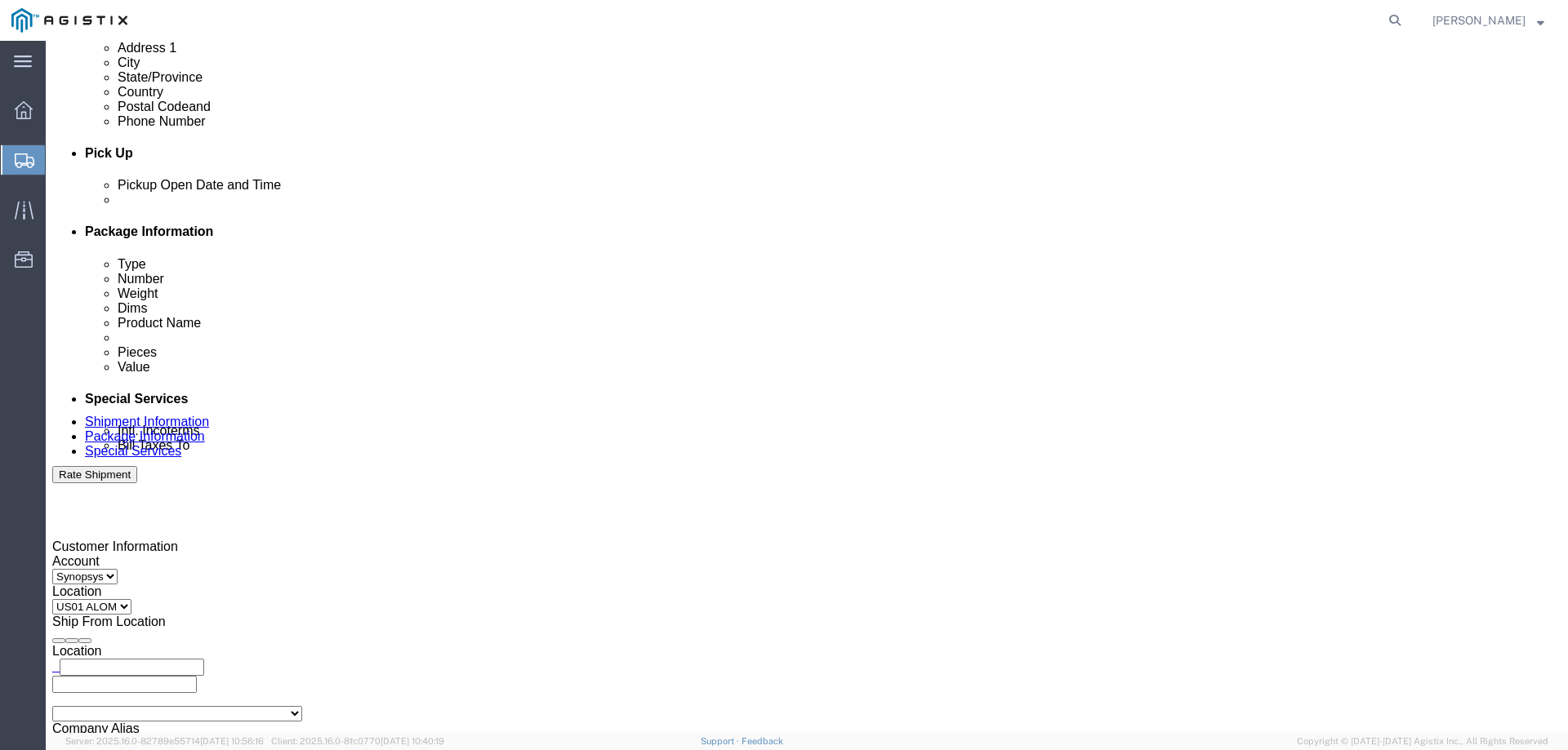
paste textarea "461675"
click textarea "Hello Team. Please process Shipment 56377159 2 Pallets in shipment."
type textarea "Hello Team. Please process Shipment 56461675 1 Pallet in shipment."
click div "Message Hello Team. Please process Shipment 56377159 2 Pallets in shipment."
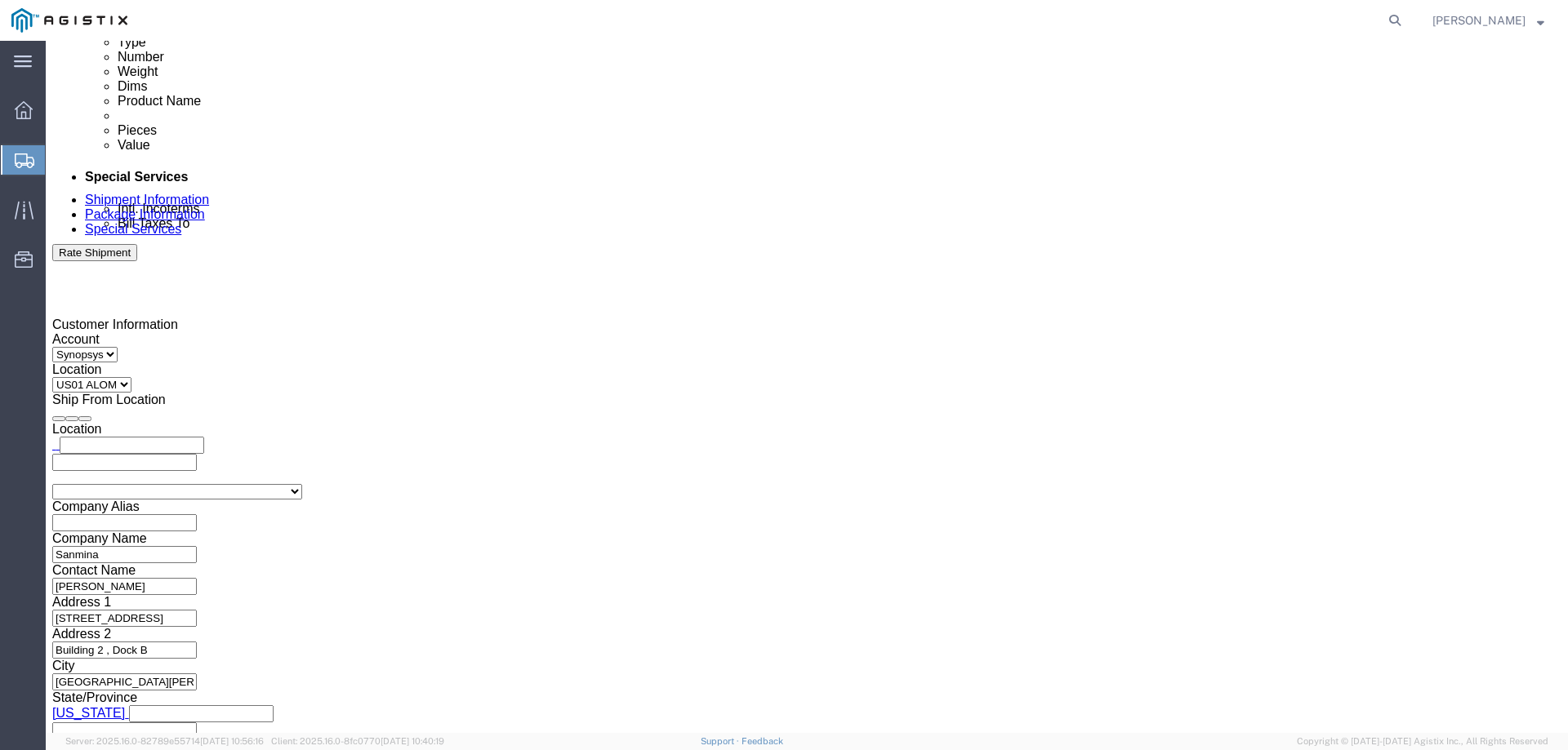
scroll to position [889, 0]
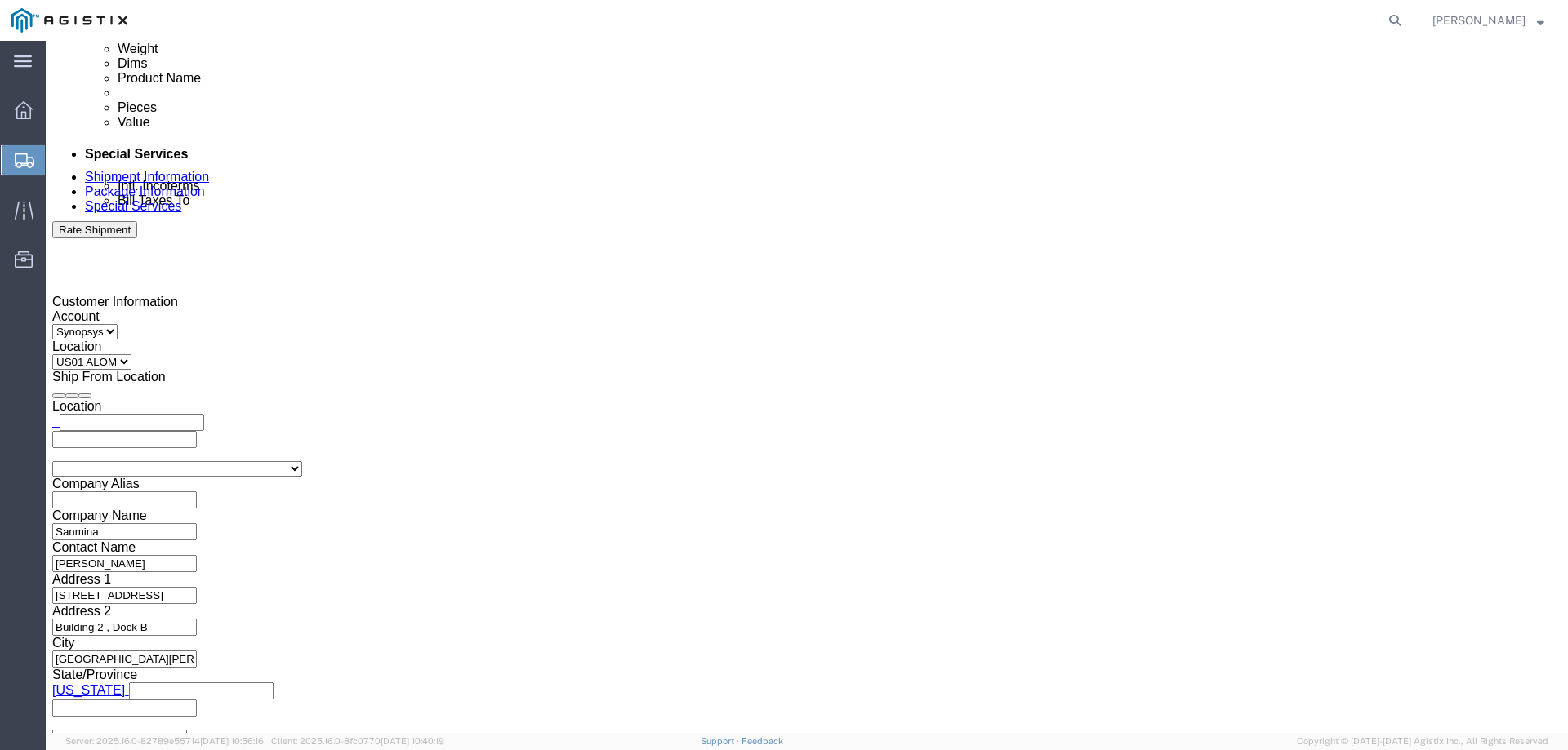
click button "Rate Shipment"
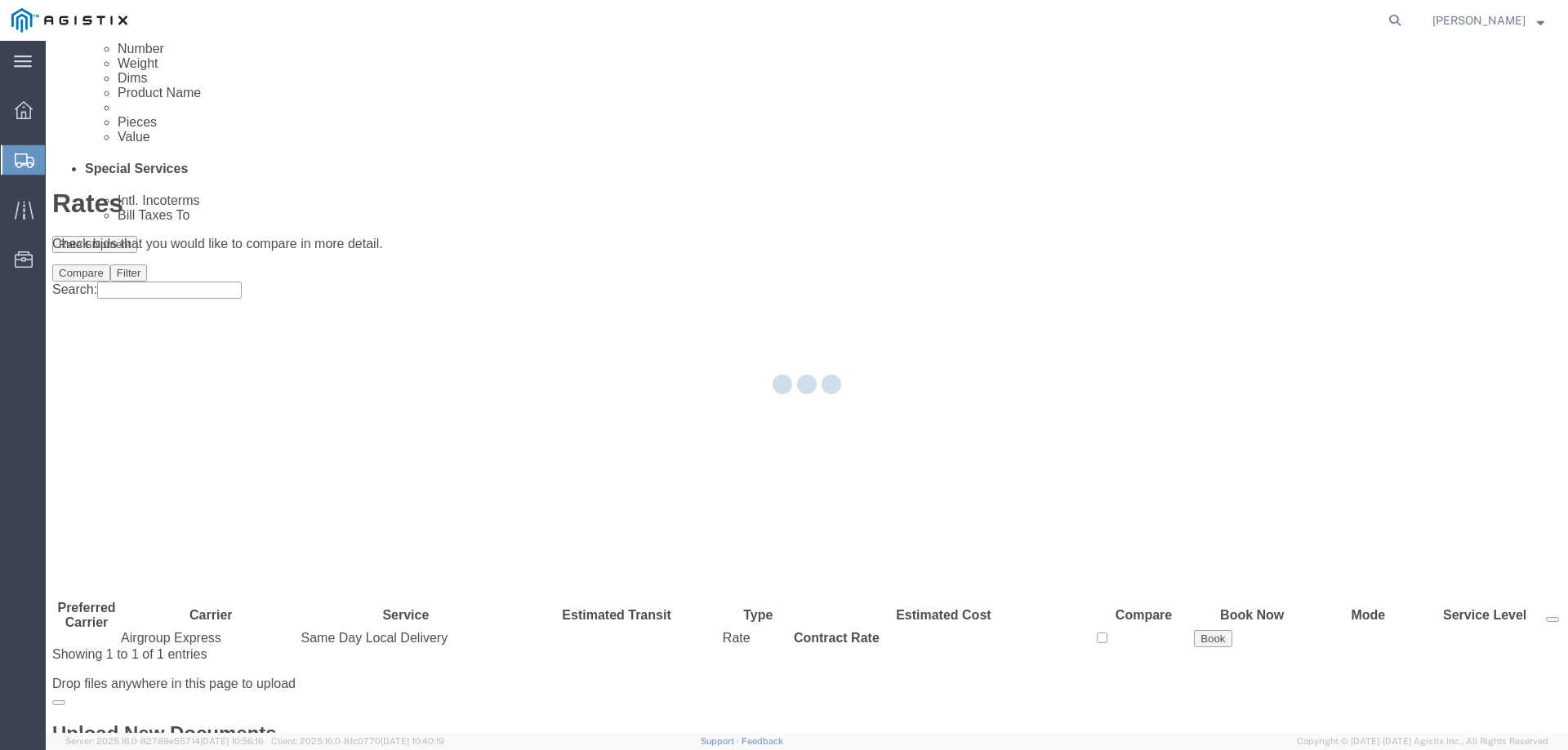
scroll to position [0, 0]
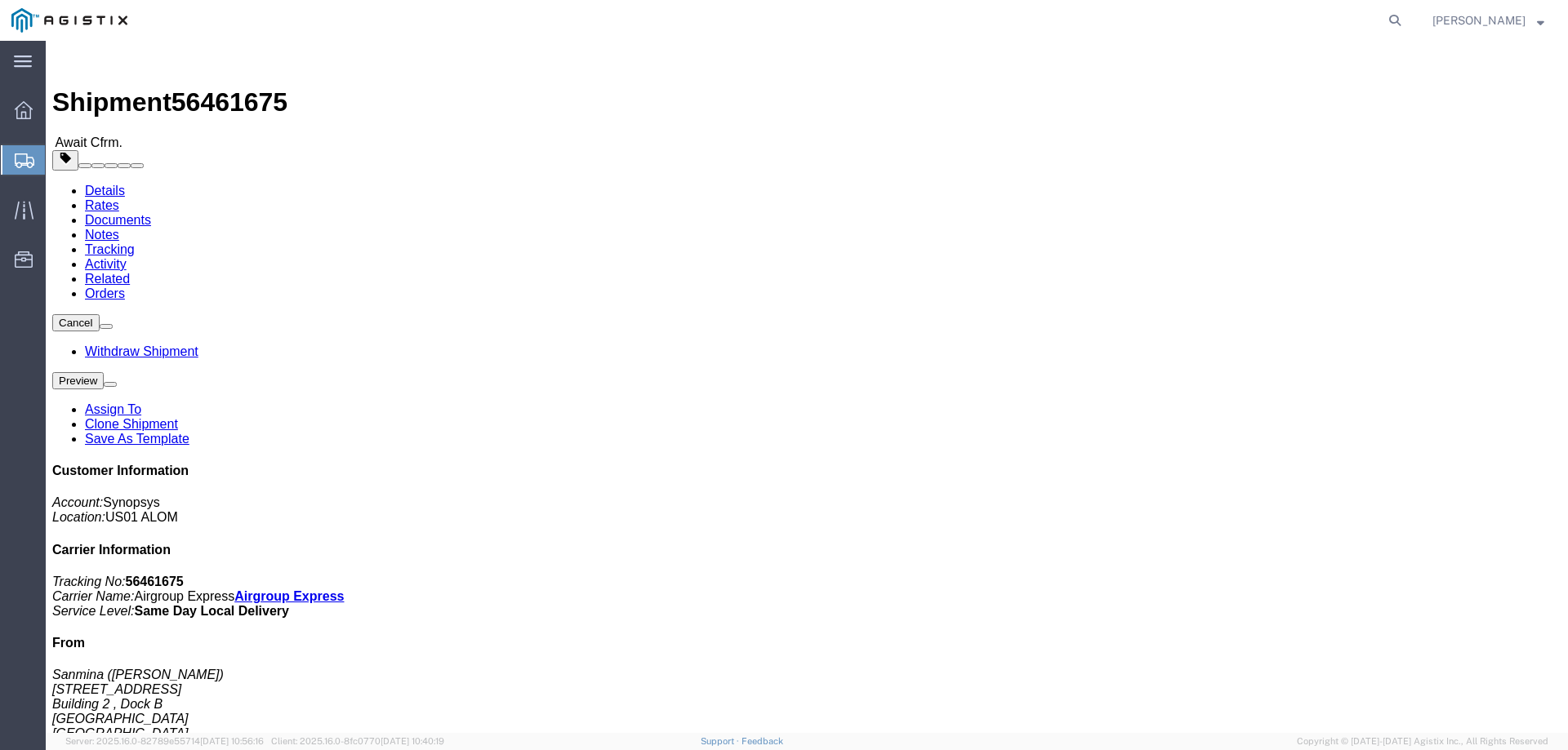
click link "Documents"
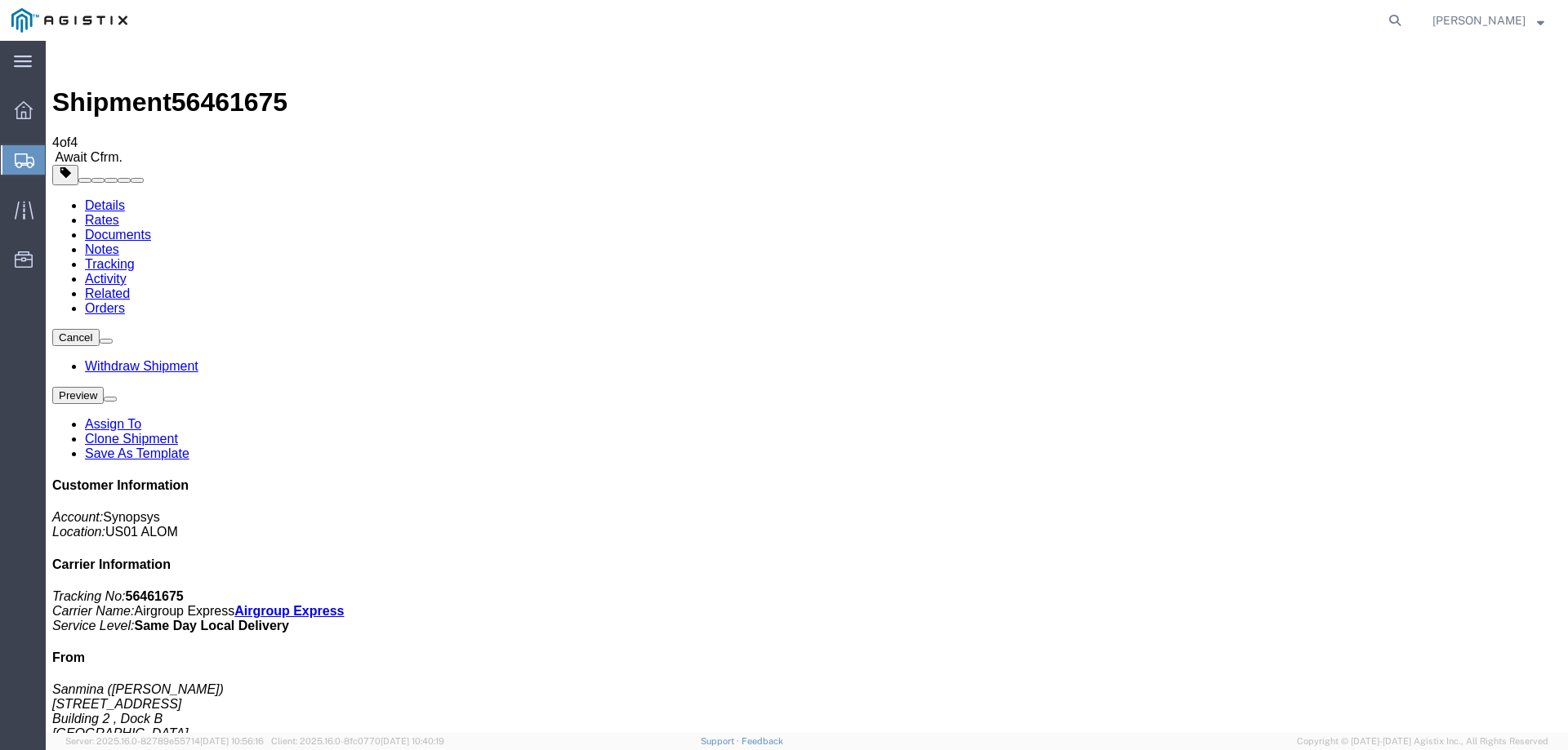
click at [101, 198] on link "Details" at bounding box center [104, 205] width 40 height 14
click link "Documents"
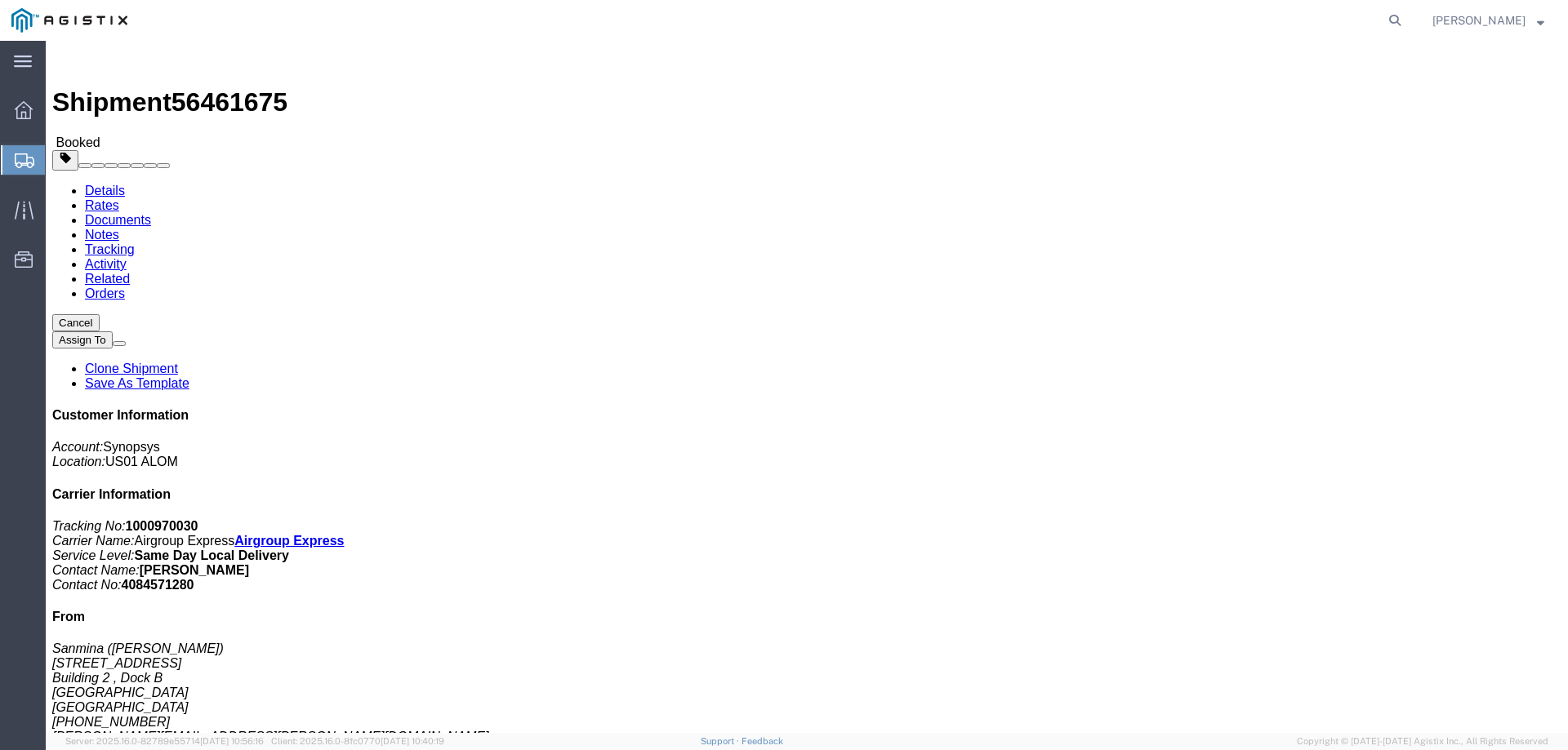
click link "Documents"
